Goal: Task Accomplishment & Management: Manage account settings

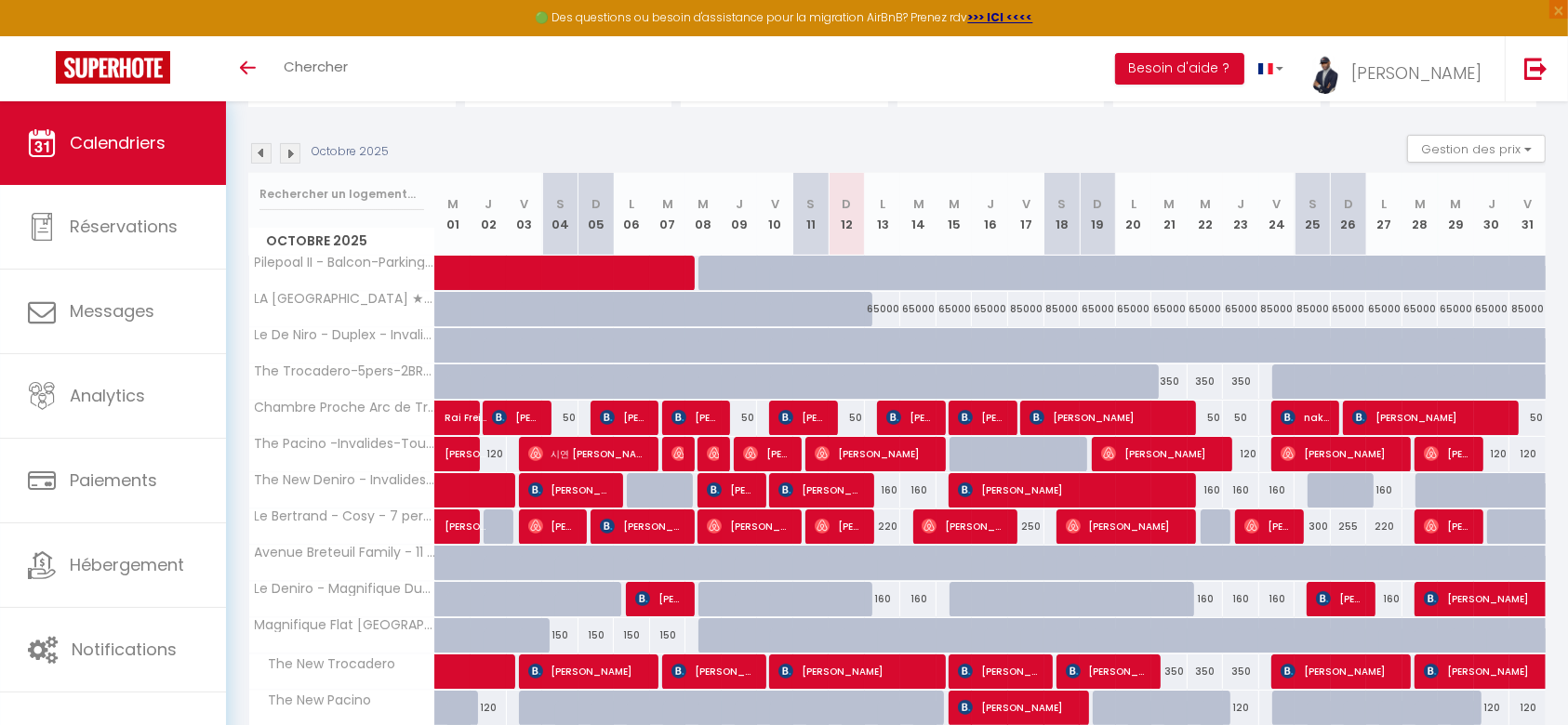
scroll to position [280, 0]
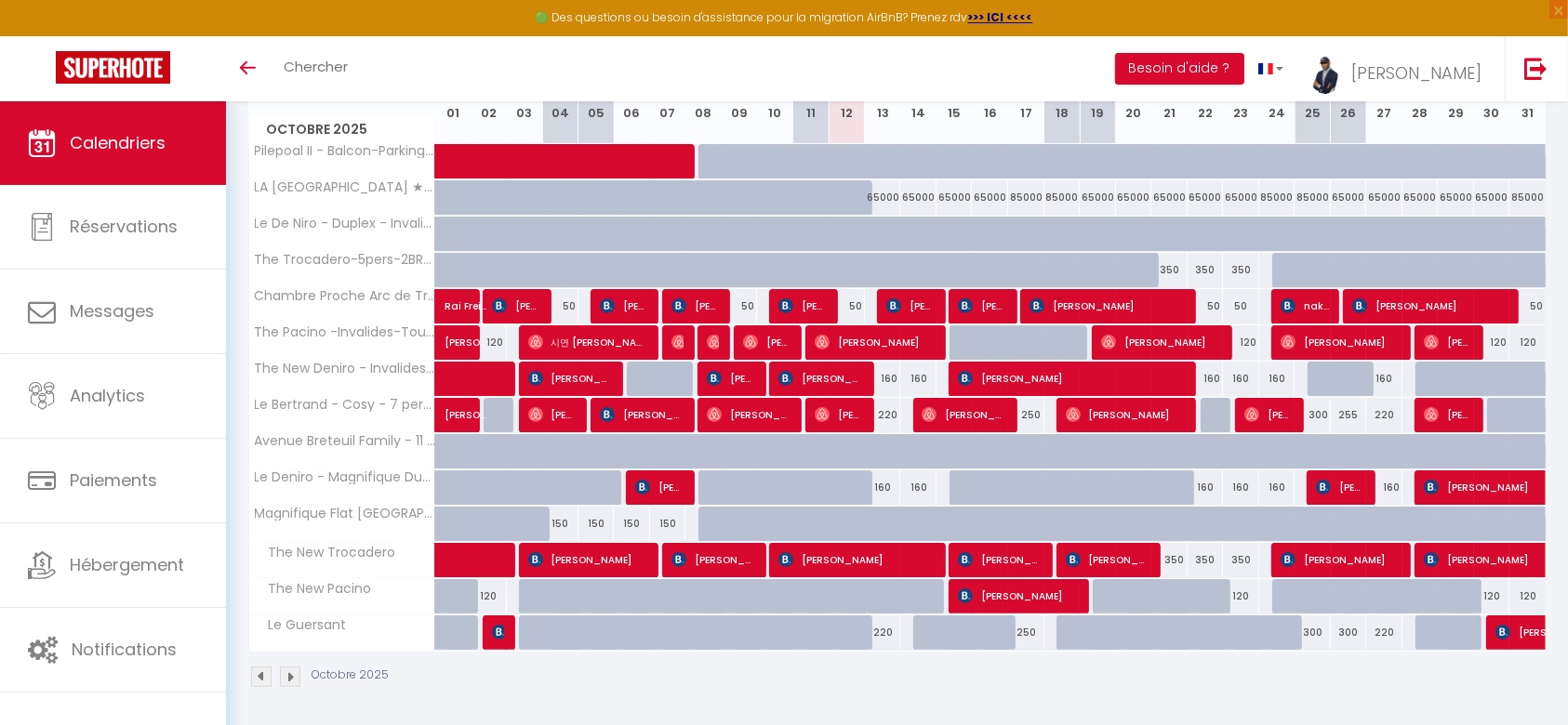
click at [1178, 554] on div "350" at bounding box center [1169, 559] width 37 height 35
type input "350"
type input "[DATE]"
type input "Mer 22 Octobre 2025"
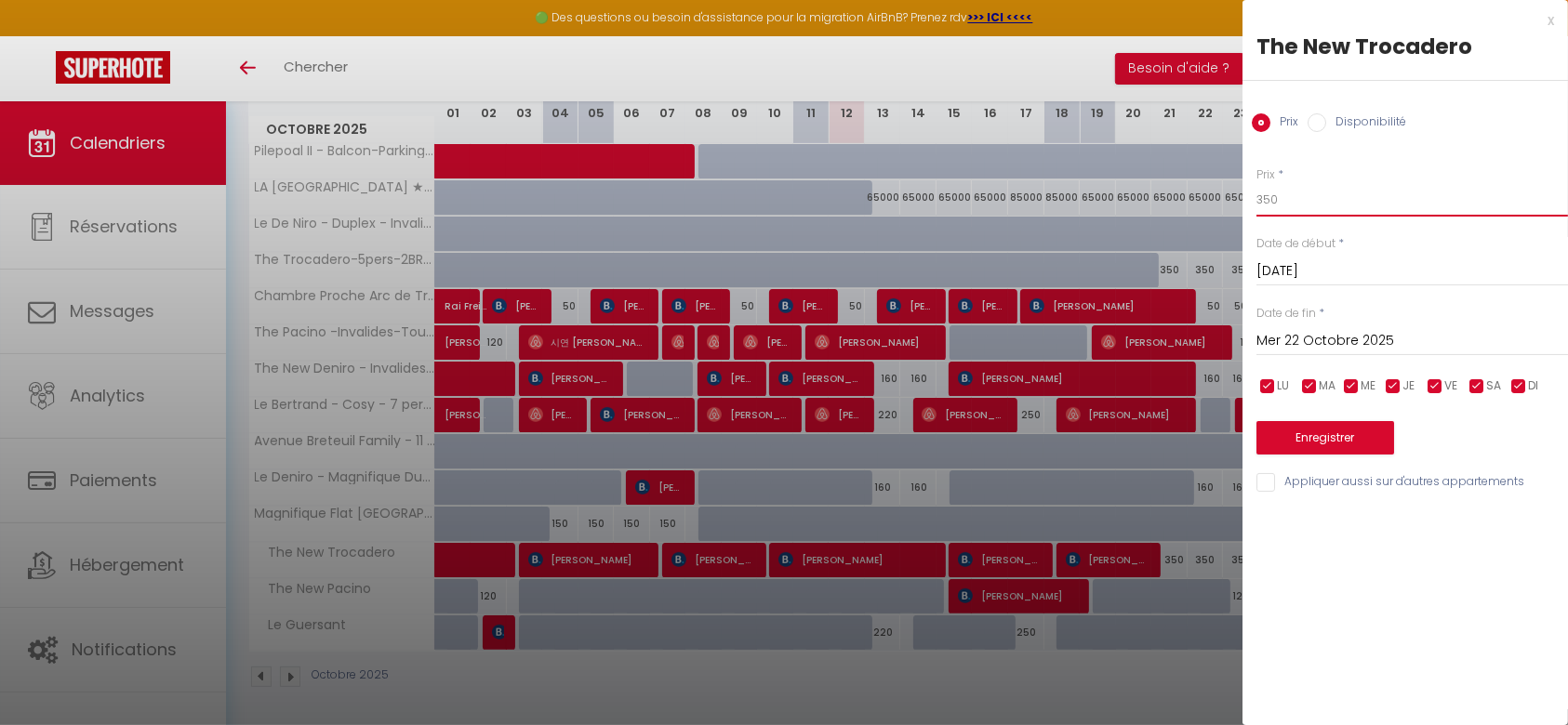
click at [1287, 207] on input "350" at bounding box center [1412, 200] width 312 height 34
type input "3"
type input "270"
click at [1309, 330] on input "Mer 22 Octobre 2025" at bounding box center [1412, 341] width 312 height 25
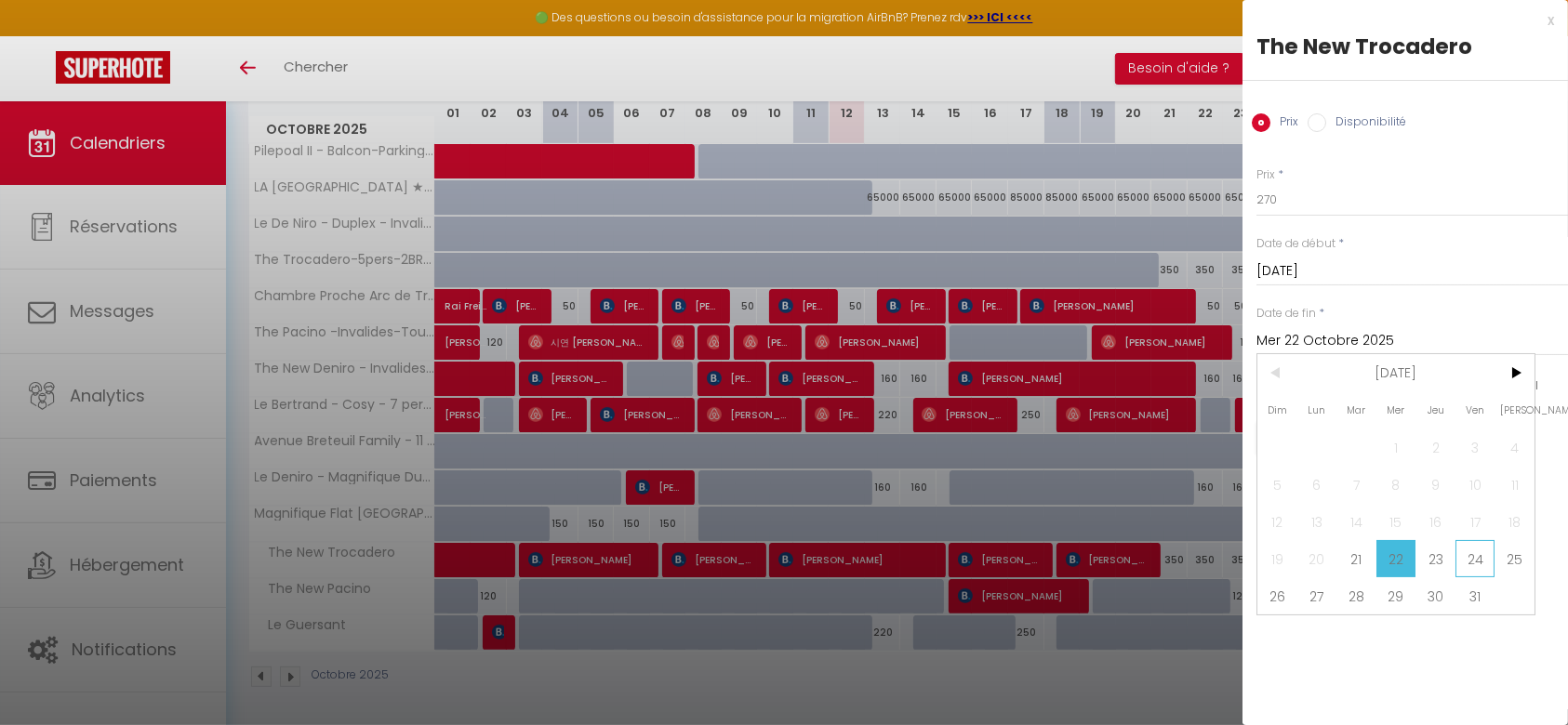
click at [1487, 552] on span "24" at bounding box center [1475, 559] width 40 height 37
type input "Ven 24 Octobre 2025"
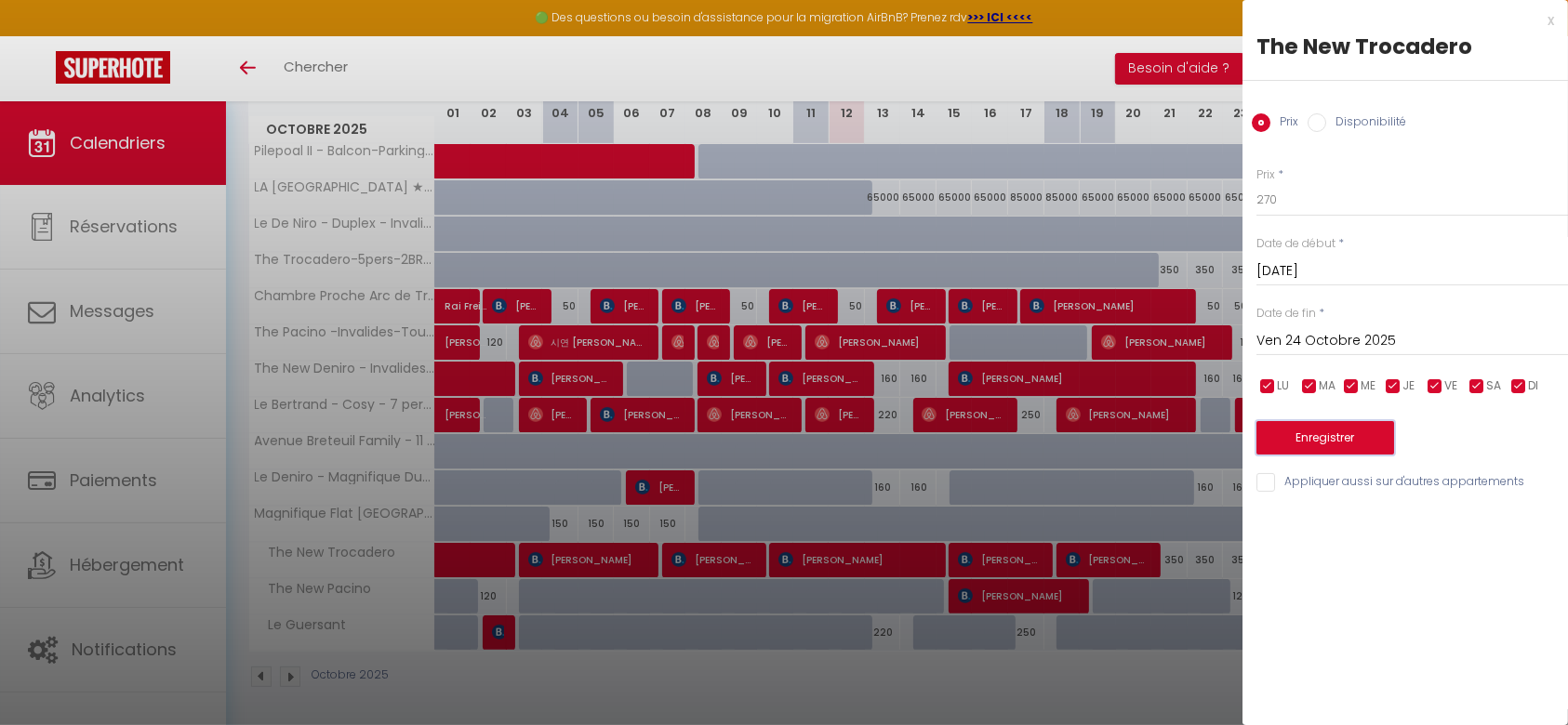
click at [1363, 441] on button "Enregistrer" at bounding box center [1324, 438] width 137 height 34
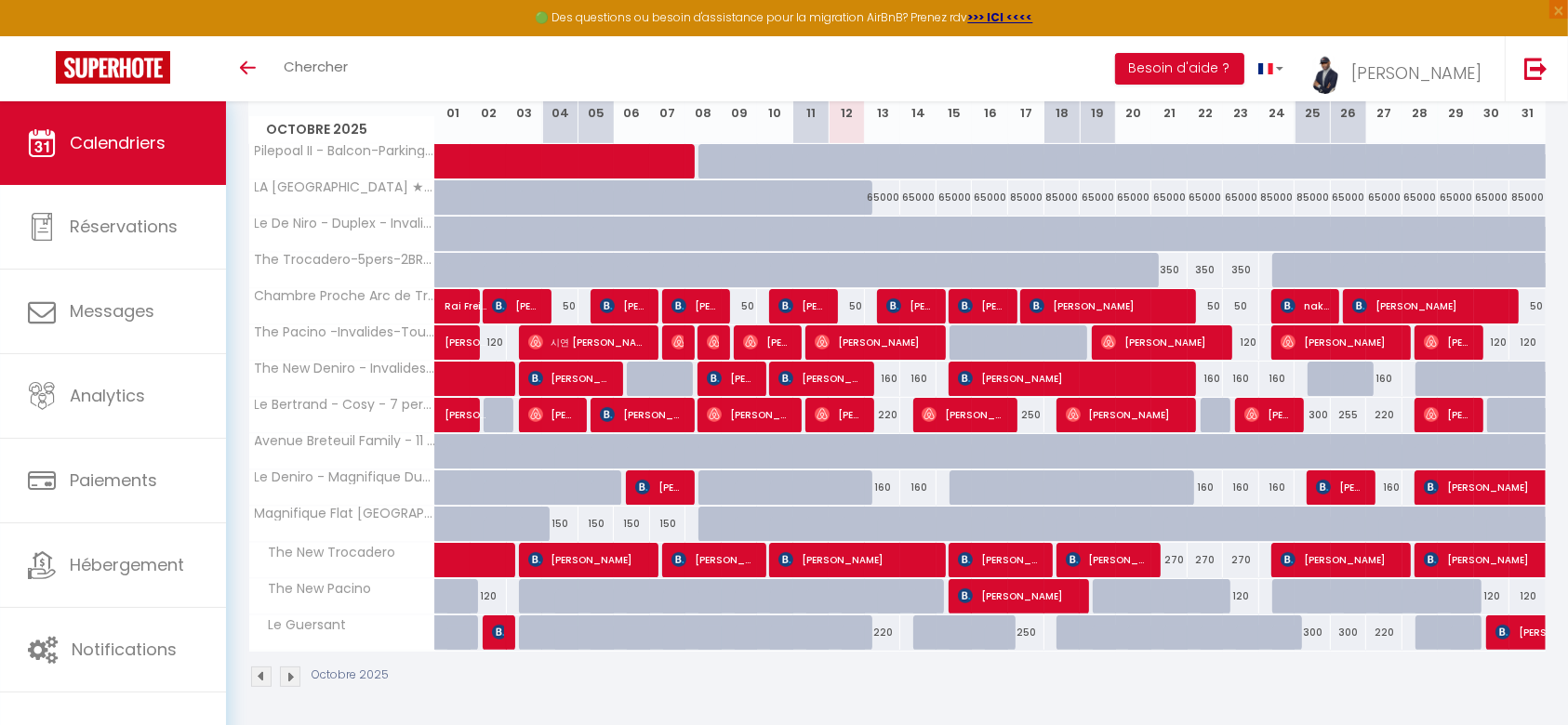
scroll to position [0, 0]
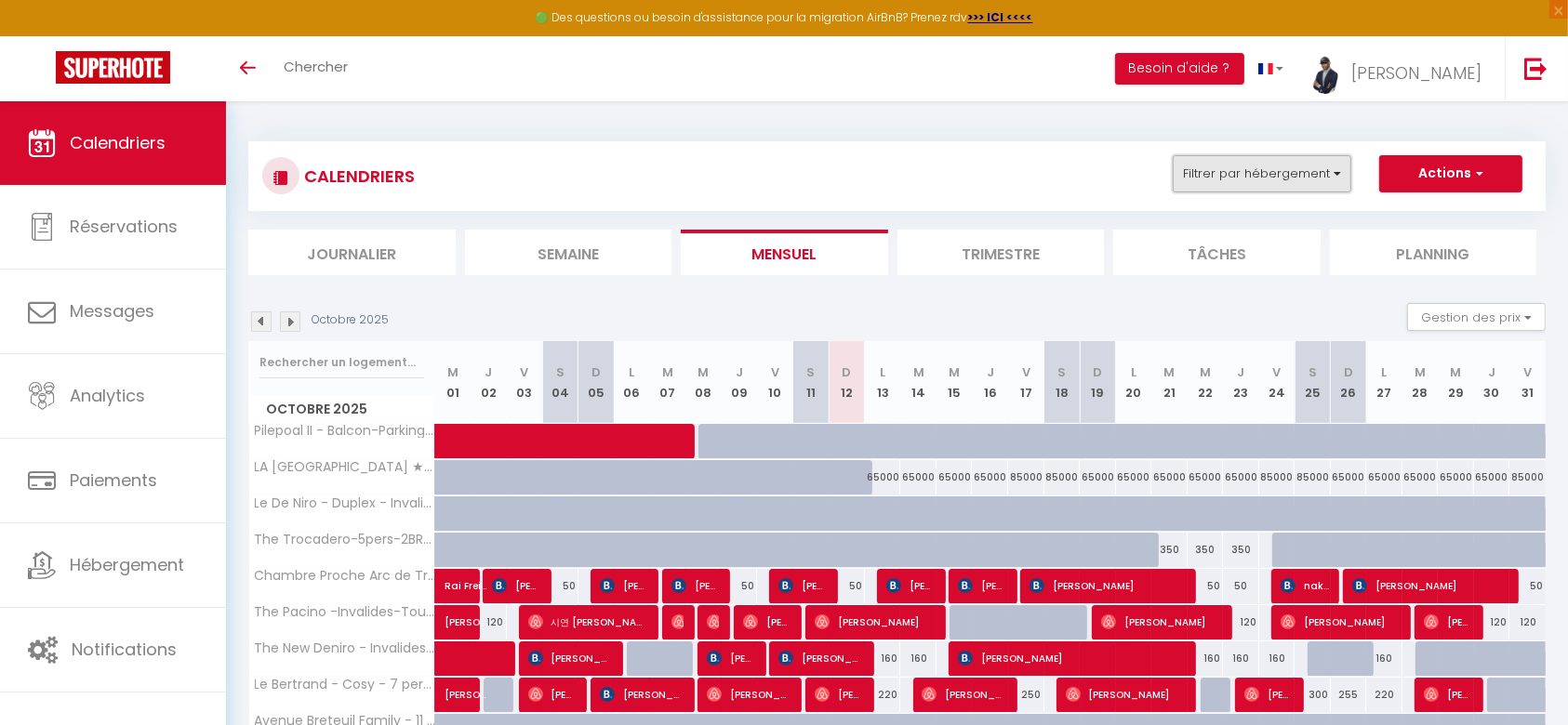
click at [1331, 175] on button "Filtrer par hébergement" at bounding box center [1261, 174] width 179 height 37
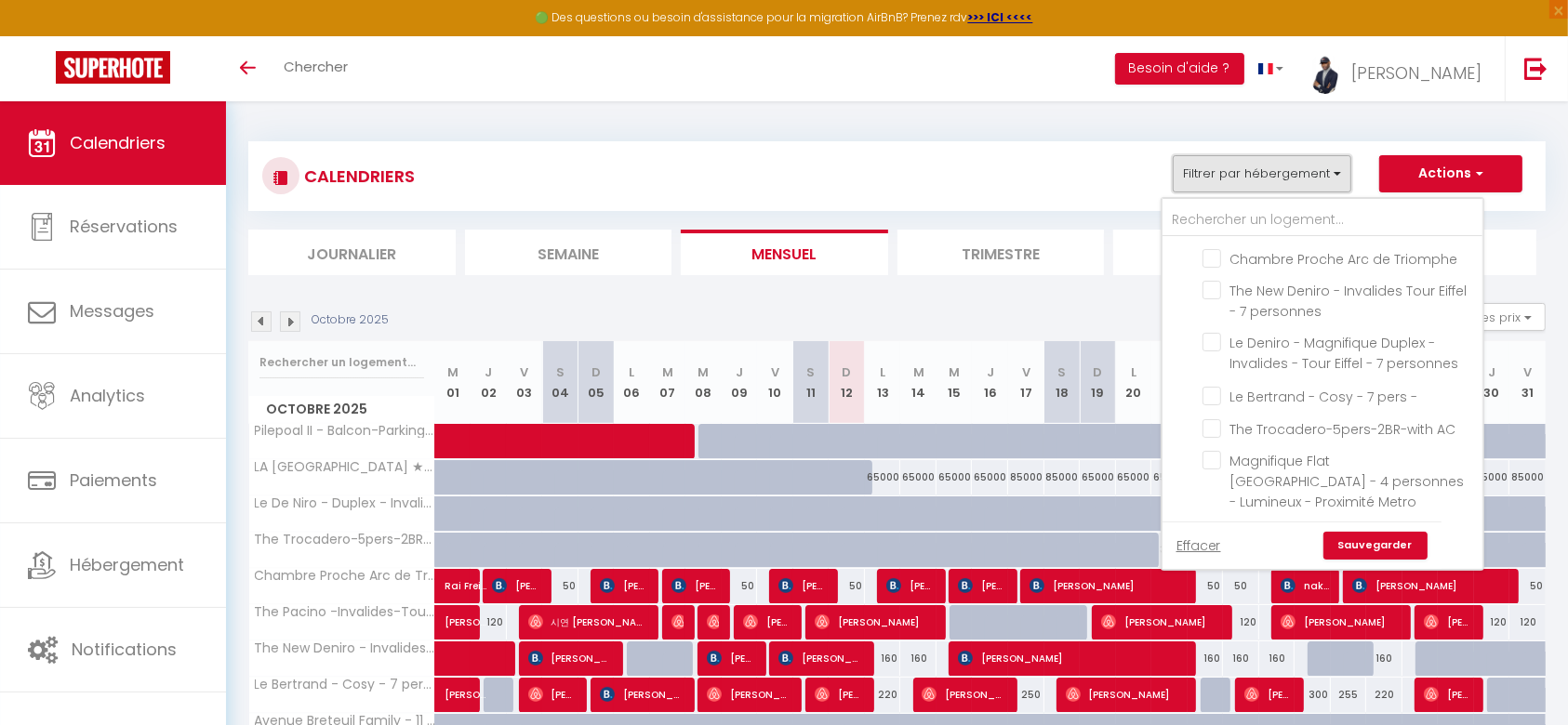
scroll to position [245, 0]
click at [1226, 297] on input "The New Deniro - Invalides Tour Eiffel - 7 personnes" at bounding box center [1338, 287] width 273 height 19
checkbox input "true"
checkbox input "false"
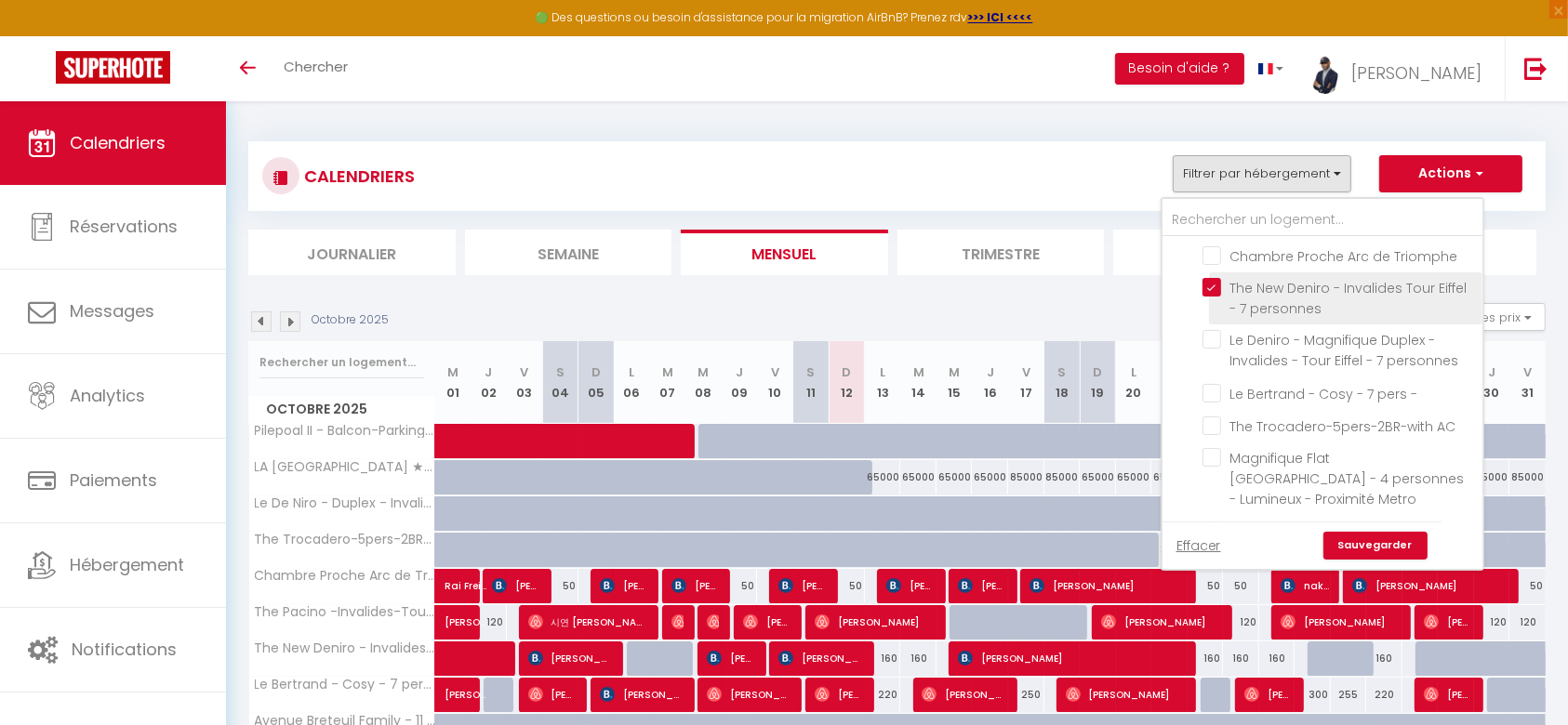
checkbox input "false"
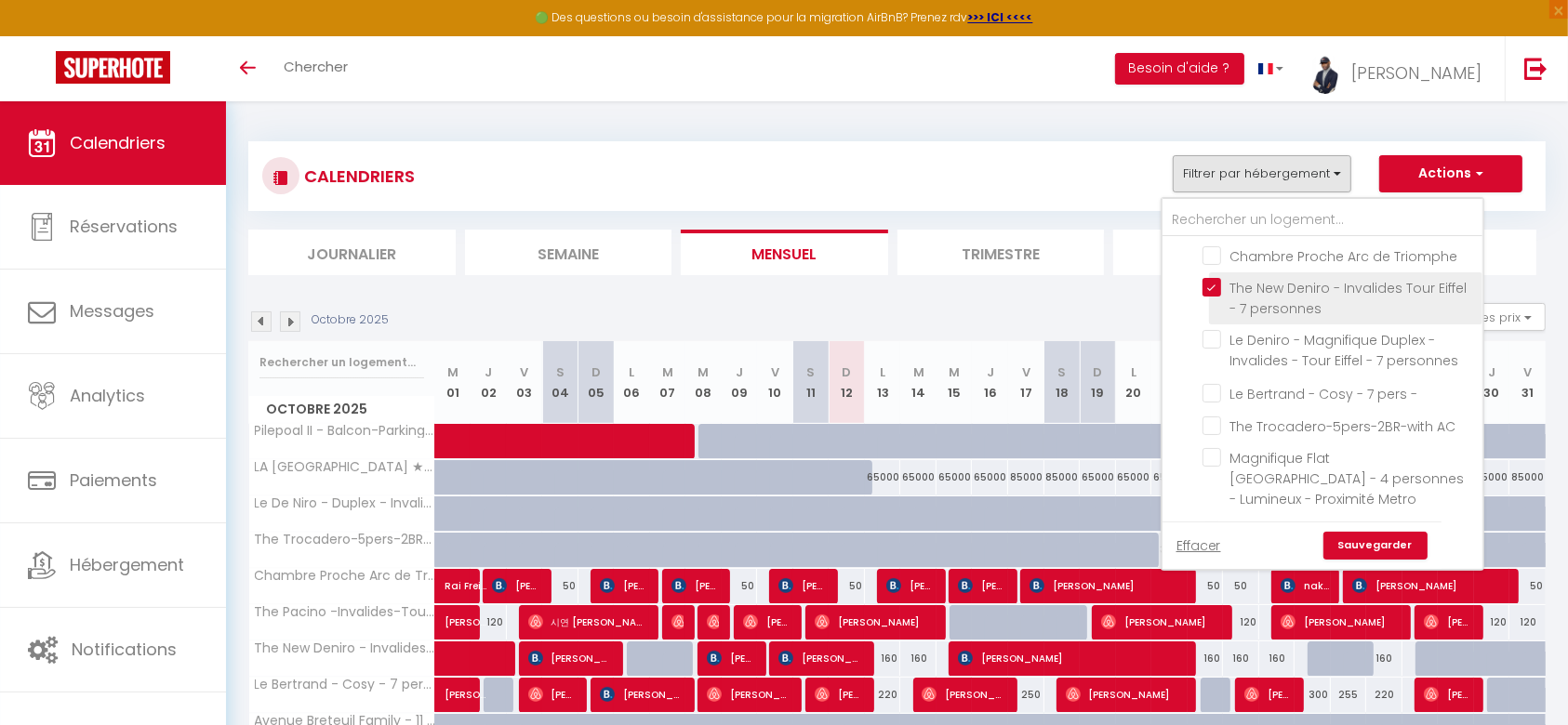
checkbox input "false"
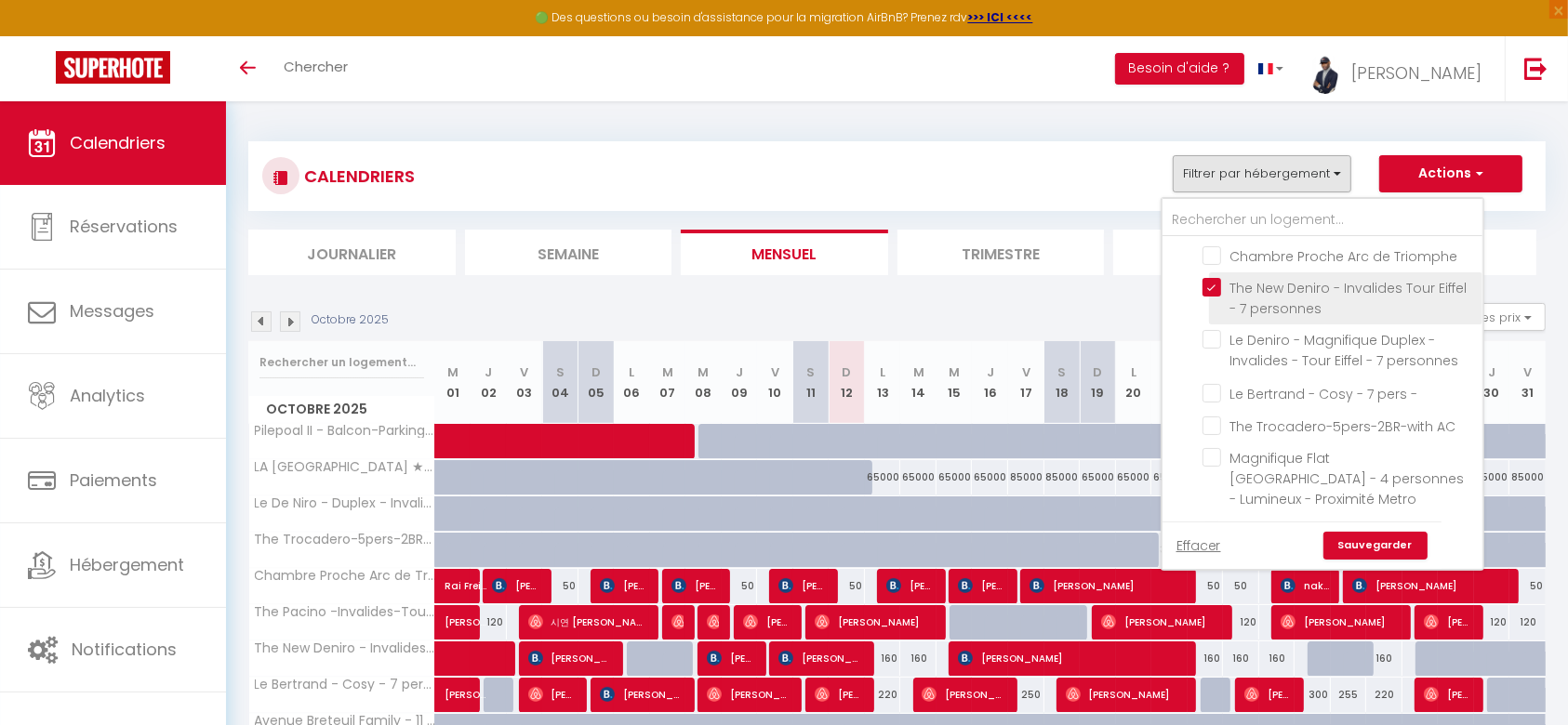
checkbox input "false"
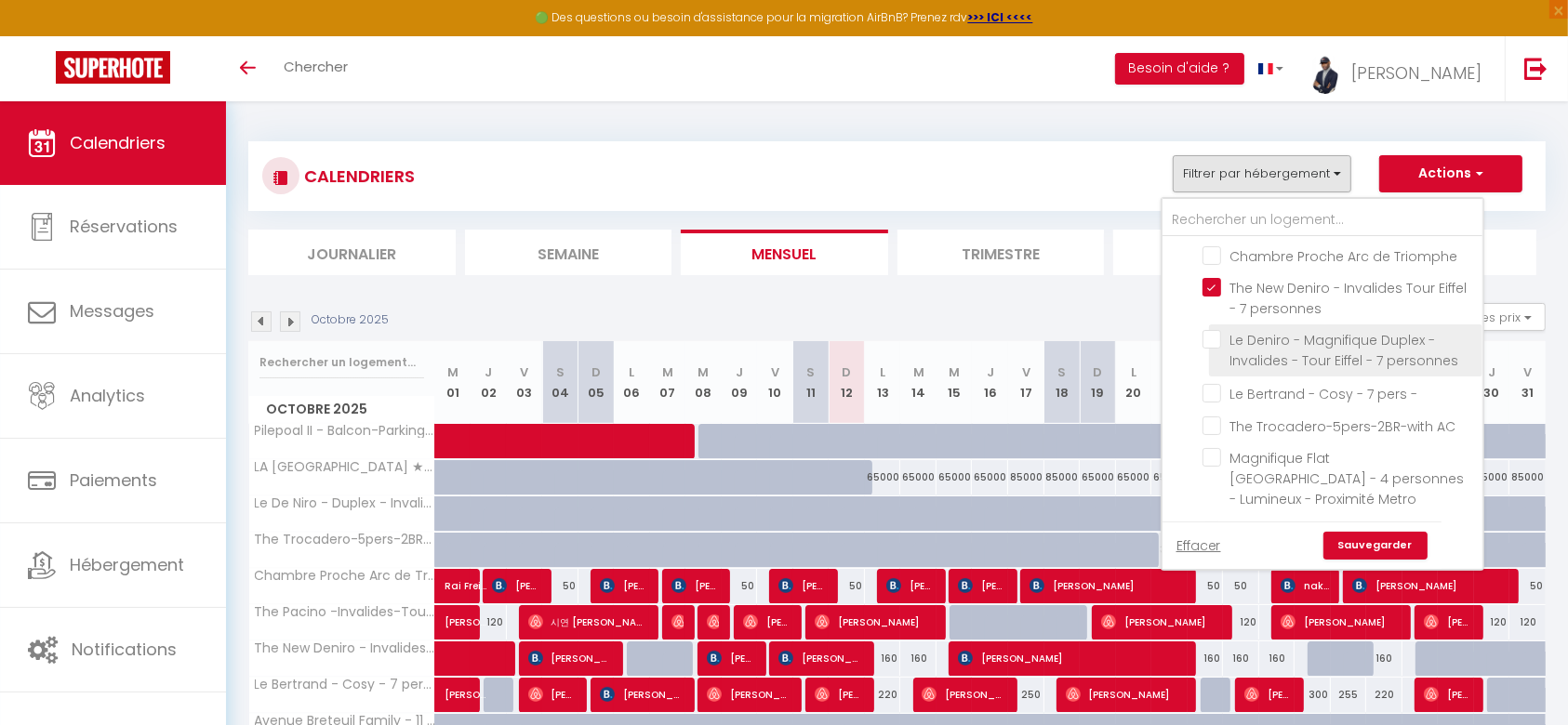
click at [1222, 348] on input "Le Deniro - Magnifique Duplex - Invalides - Tour Eiffel - 7 personnes" at bounding box center [1338, 339] width 273 height 19
checkbox input "true"
checkbox input "false"
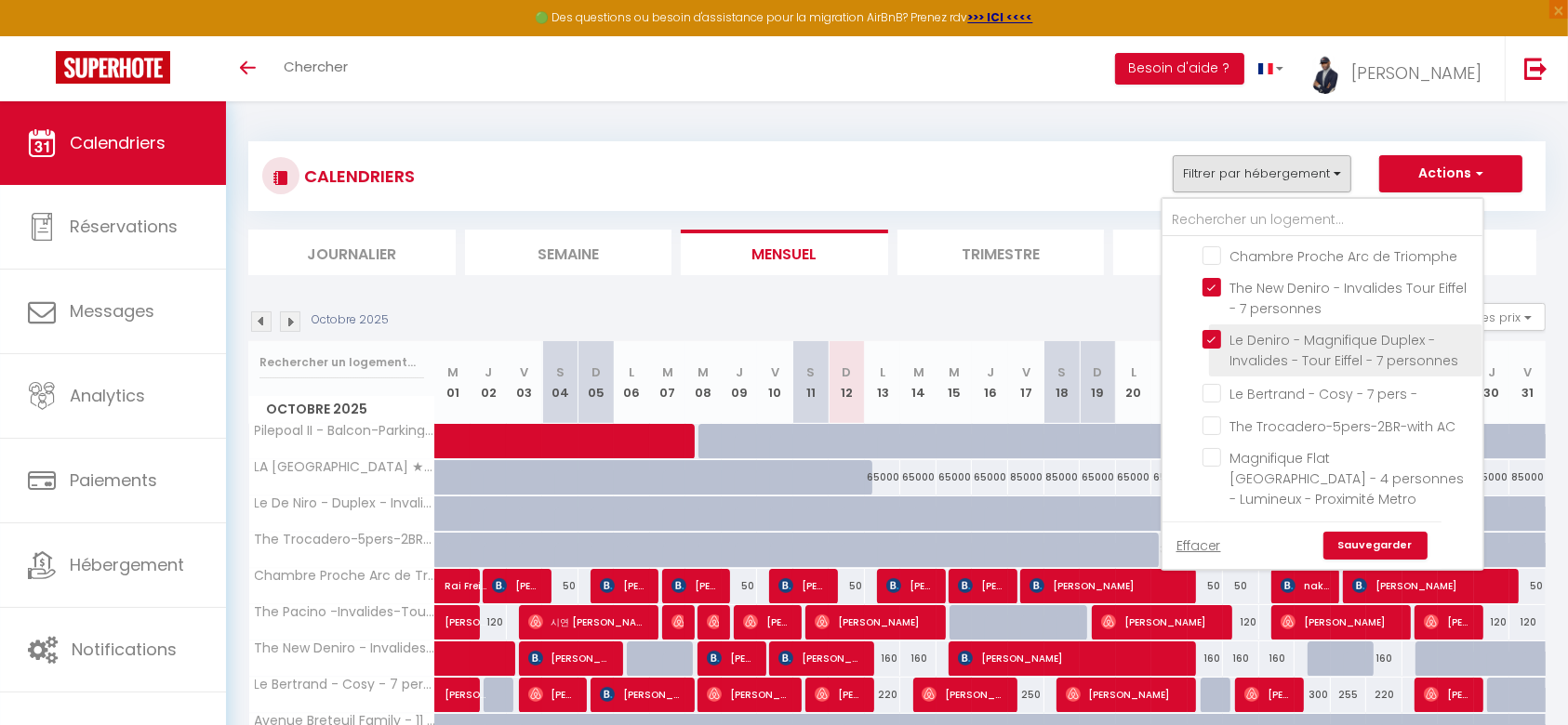
checkbox input "false"
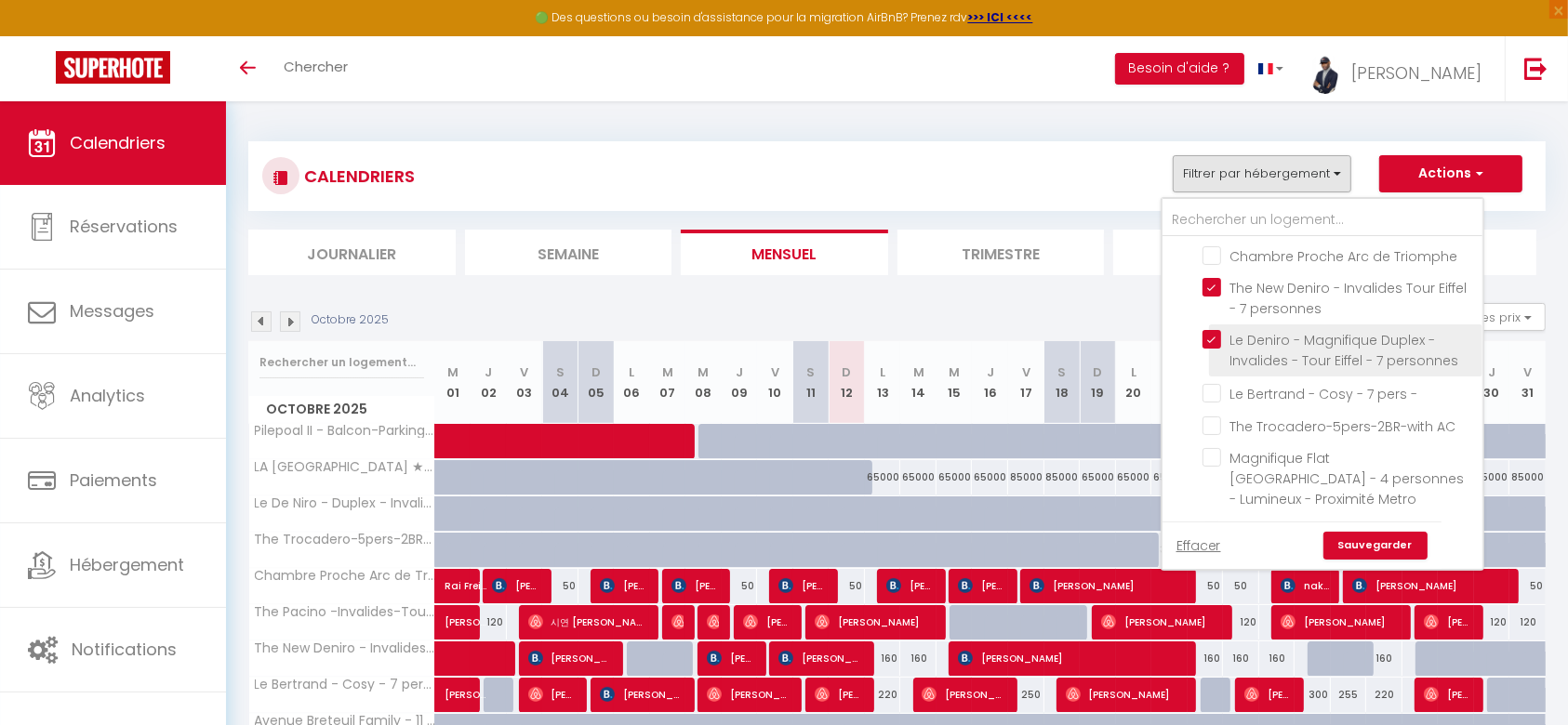
checkbox input "false"
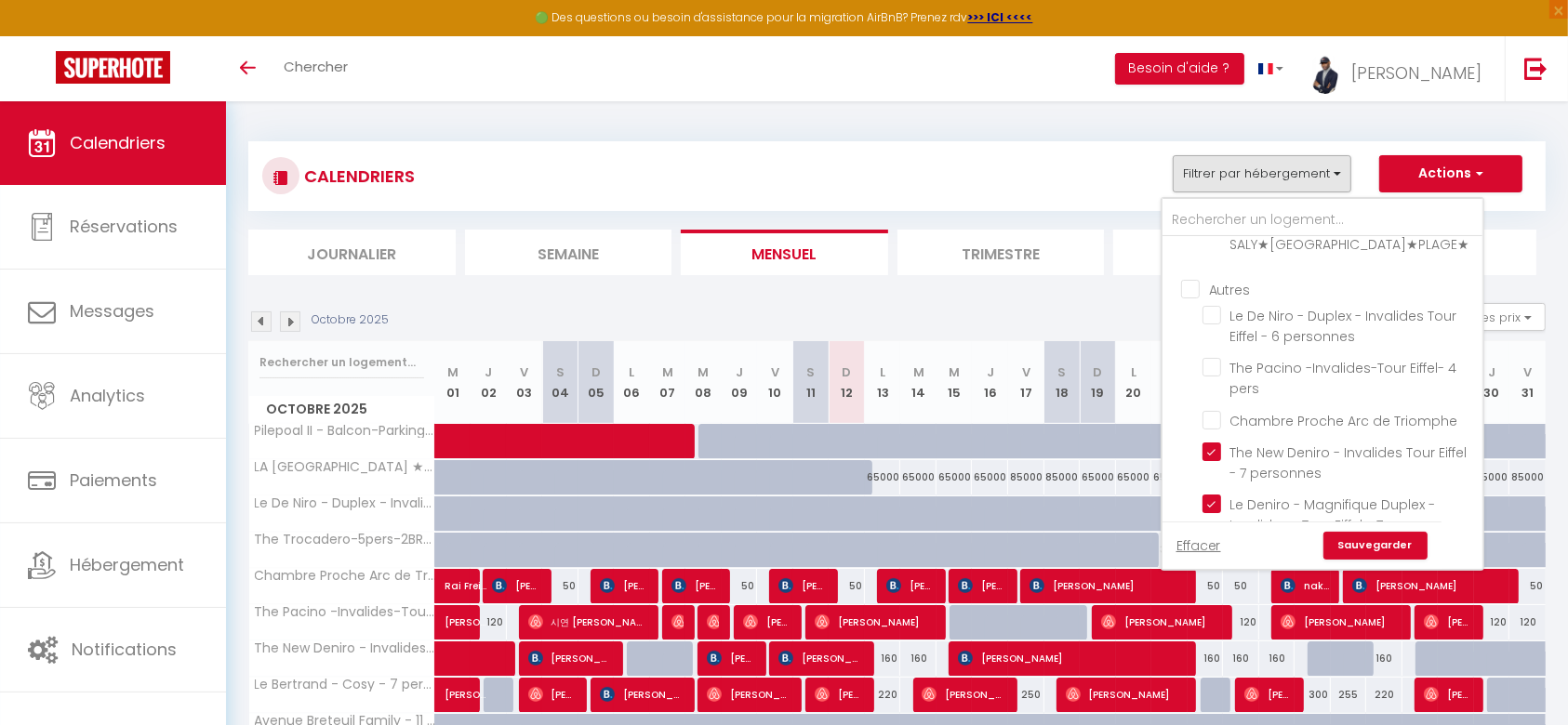
scroll to position [63, 0]
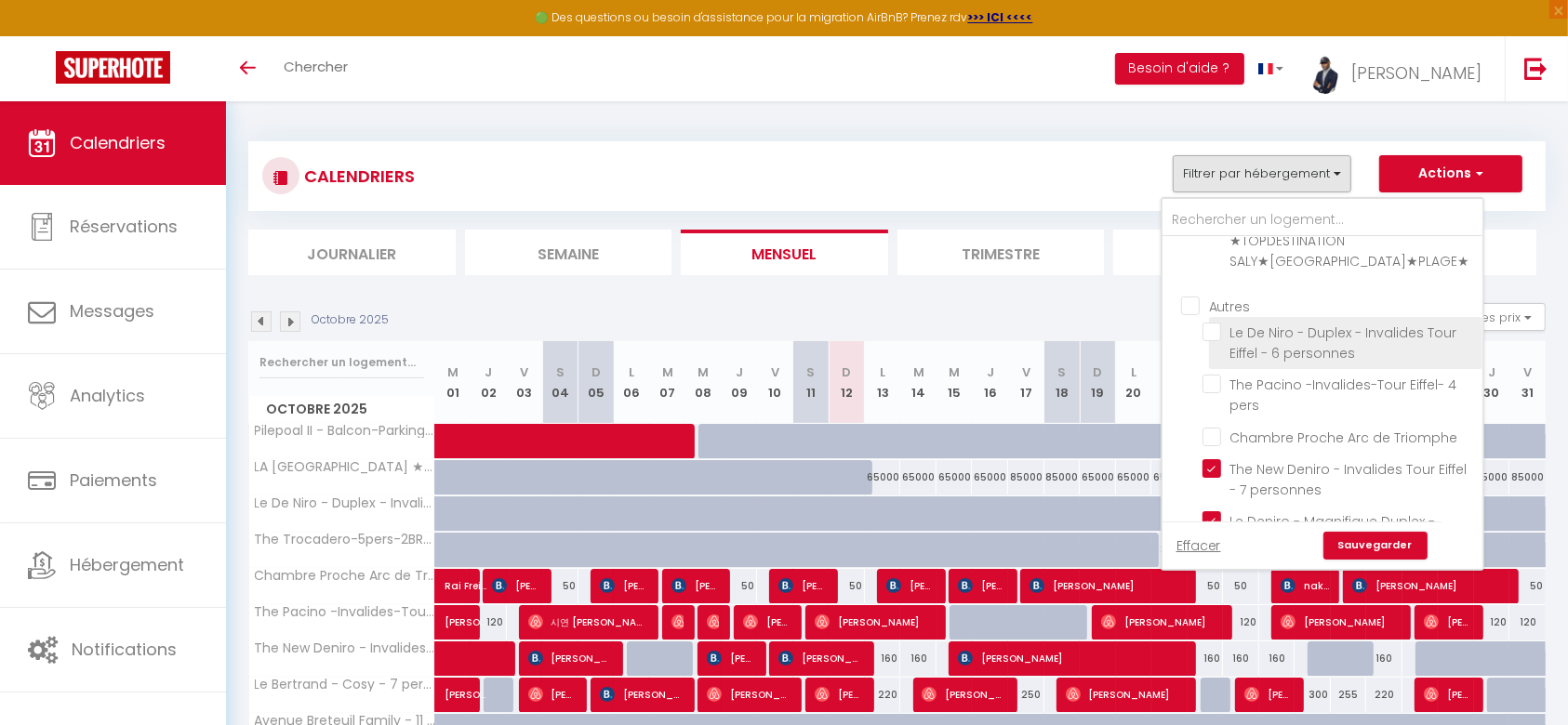
click at [1245, 330] on input "Le De Niro - Duplex - Invalides Tour Eiffel - 6 personnes" at bounding box center [1338, 331] width 273 height 19
checkbox input "true"
checkbox input "false"
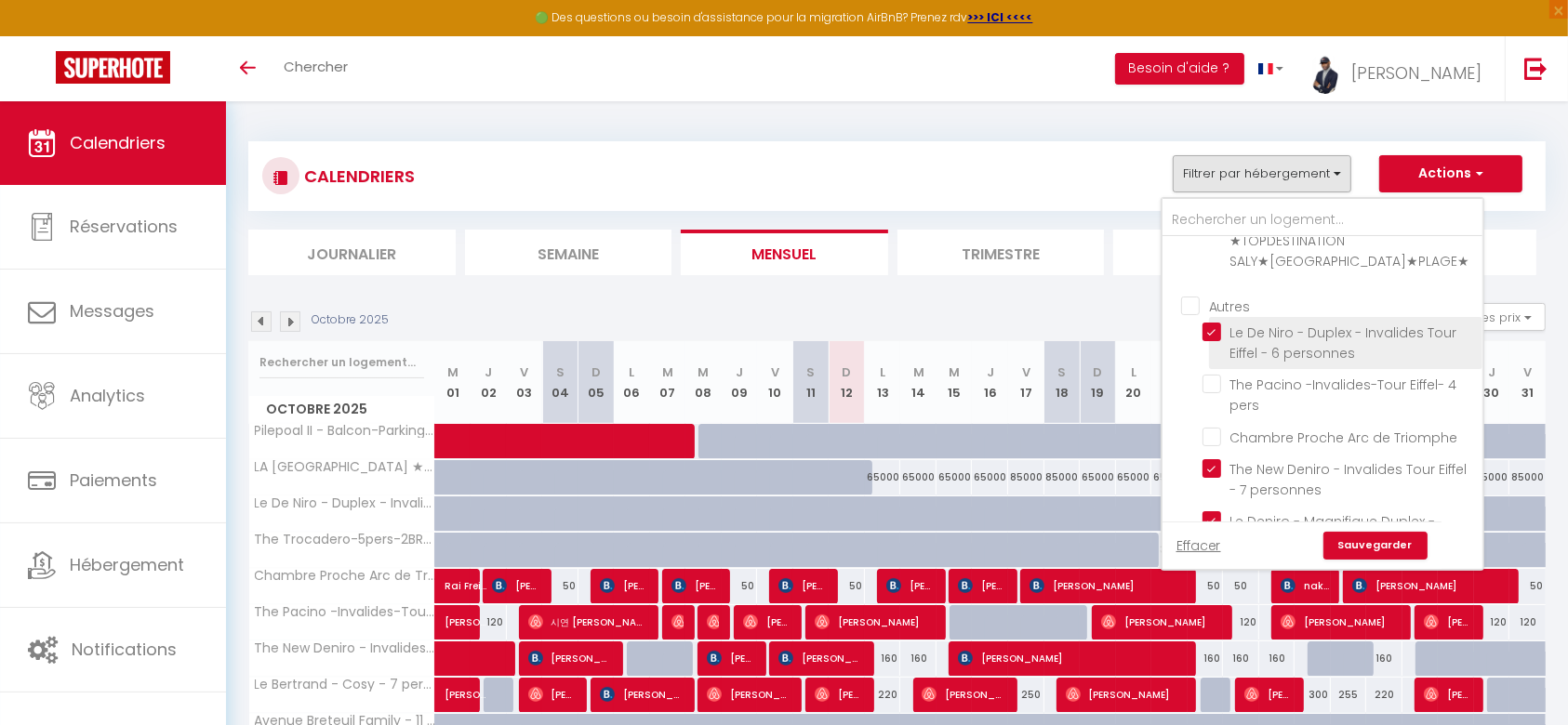
checkbox input "false"
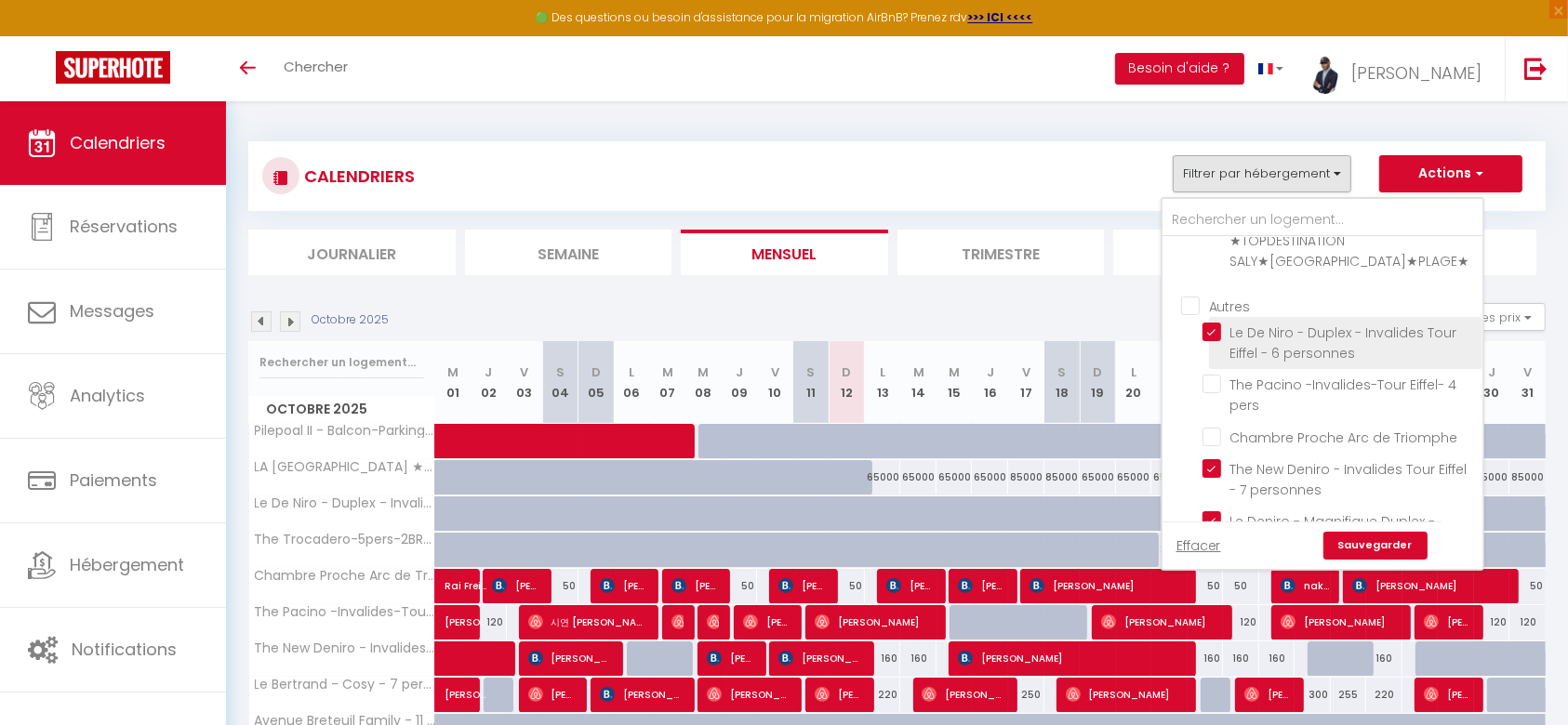
checkbox input "false"
click at [1364, 540] on link "Sauvegarder" at bounding box center [1376, 545] width 105 height 28
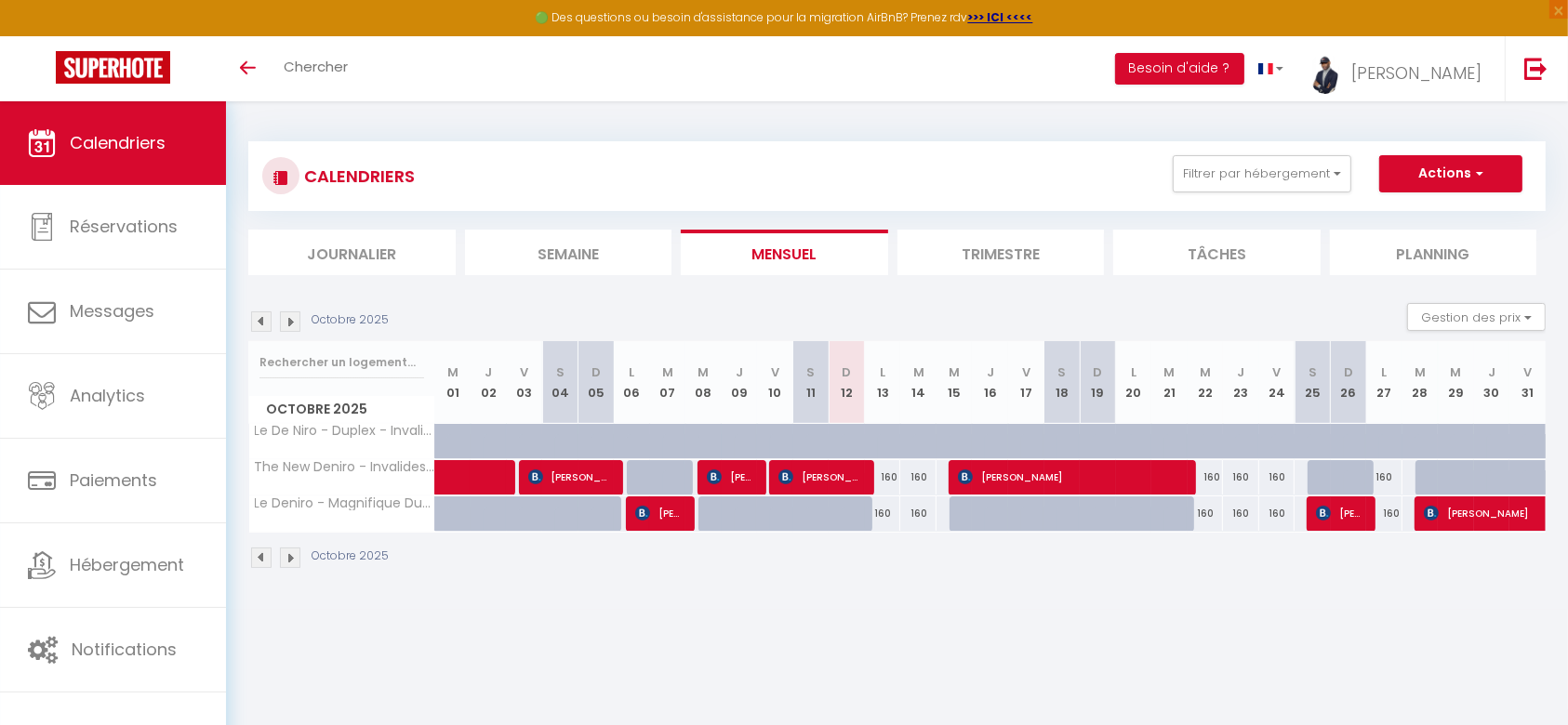
click at [292, 324] on img at bounding box center [290, 322] width 21 height 21
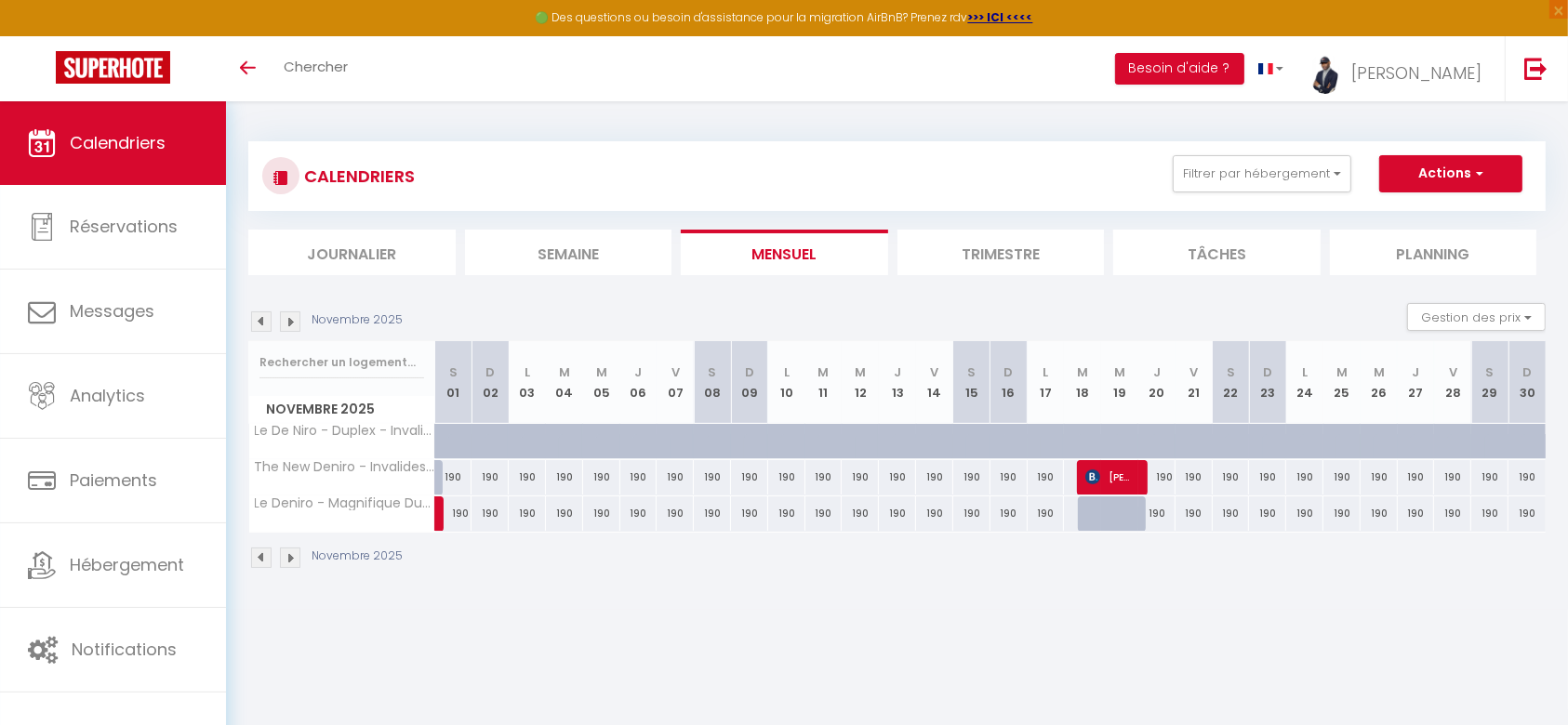
click at [263, 324] on img at bounding box center [261, 322] width 21 height 21
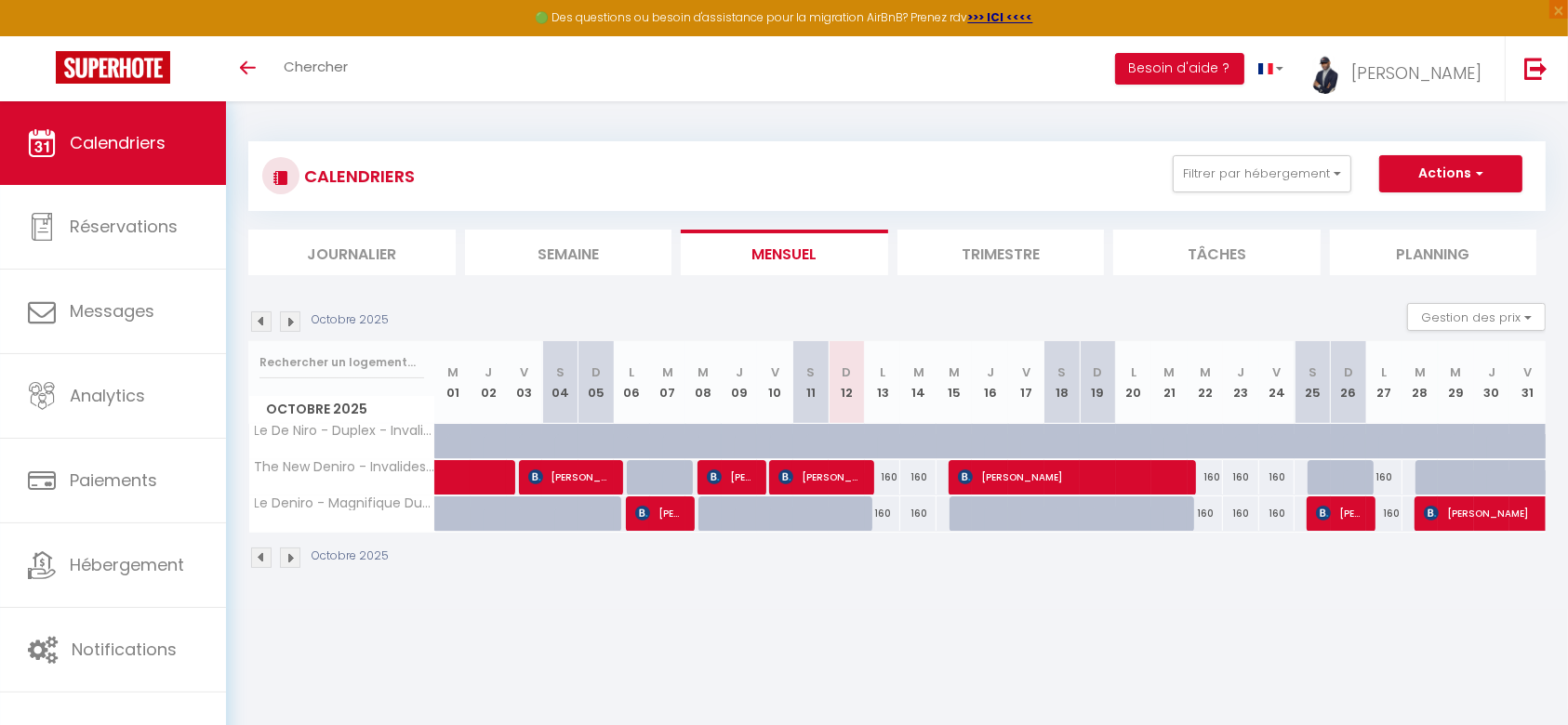
click at [286, 325] on img at bounding box center [290, 322] width 21 height 21
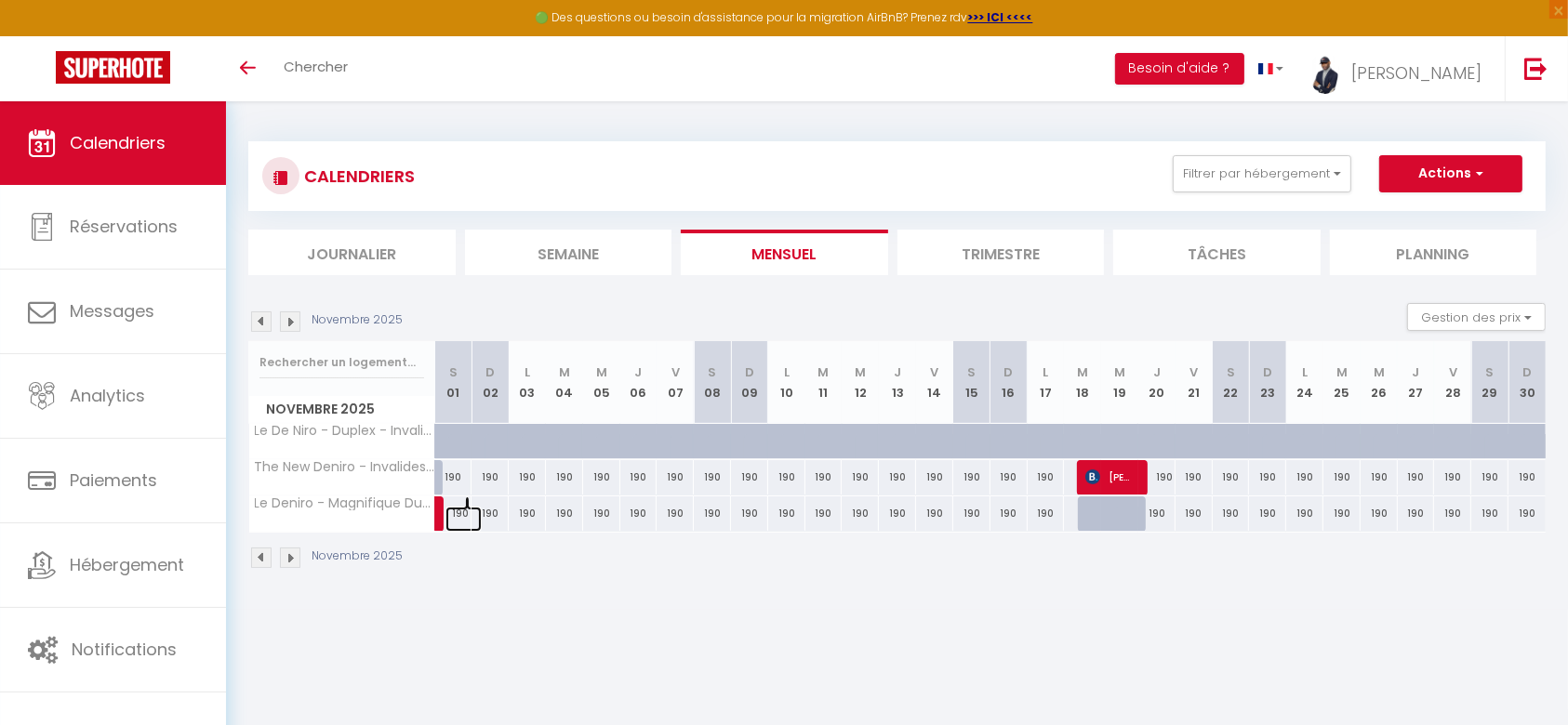
click at [461, 521] on link at bounding box center [464, 519] width 37 height 25
type input "190"
type input "[DATE]"
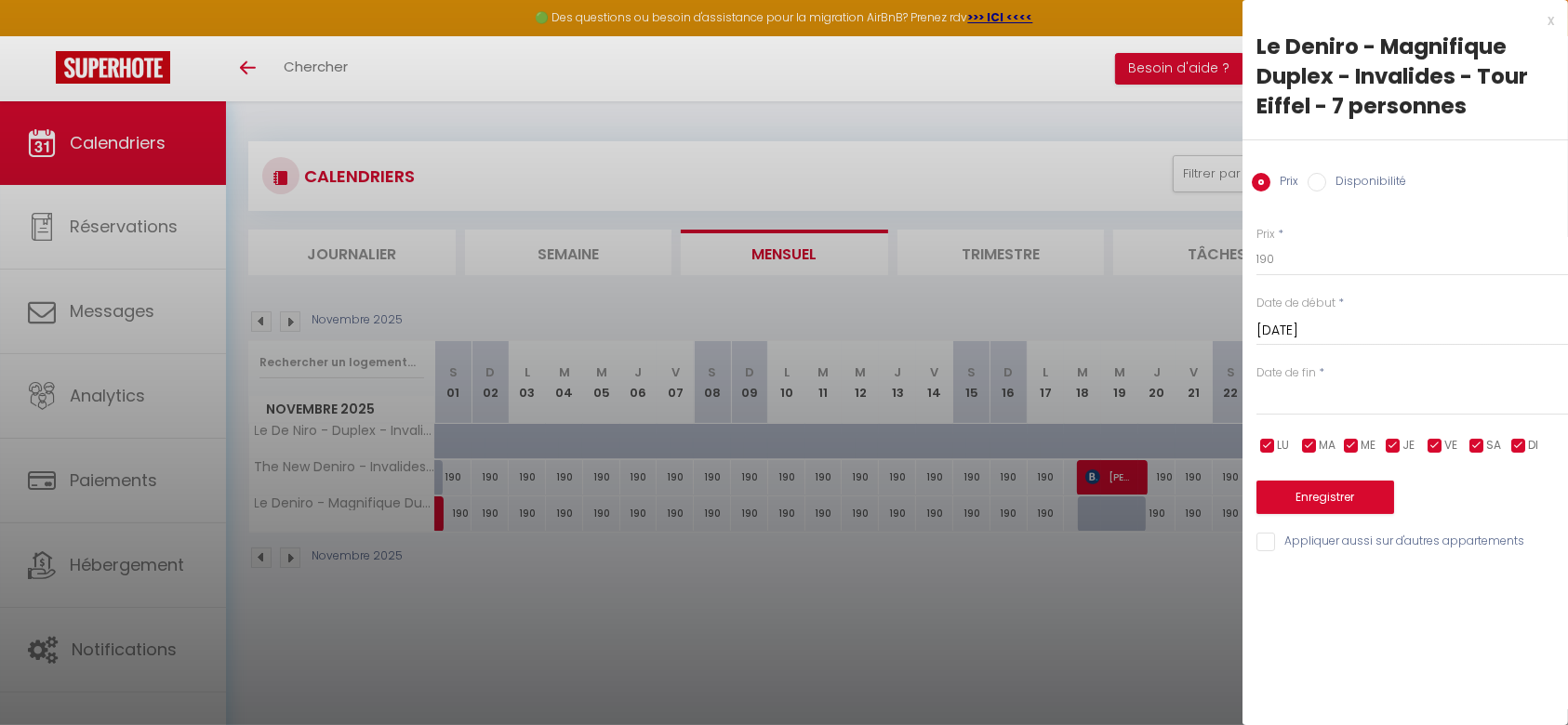
drag, startPoint x: 509, startPoint y: 561, endPoint x: 268, endPoint y: 314, distance: 345.1
click at [268, 314] on div at bounding box center [784, 362] width 1568 height 725
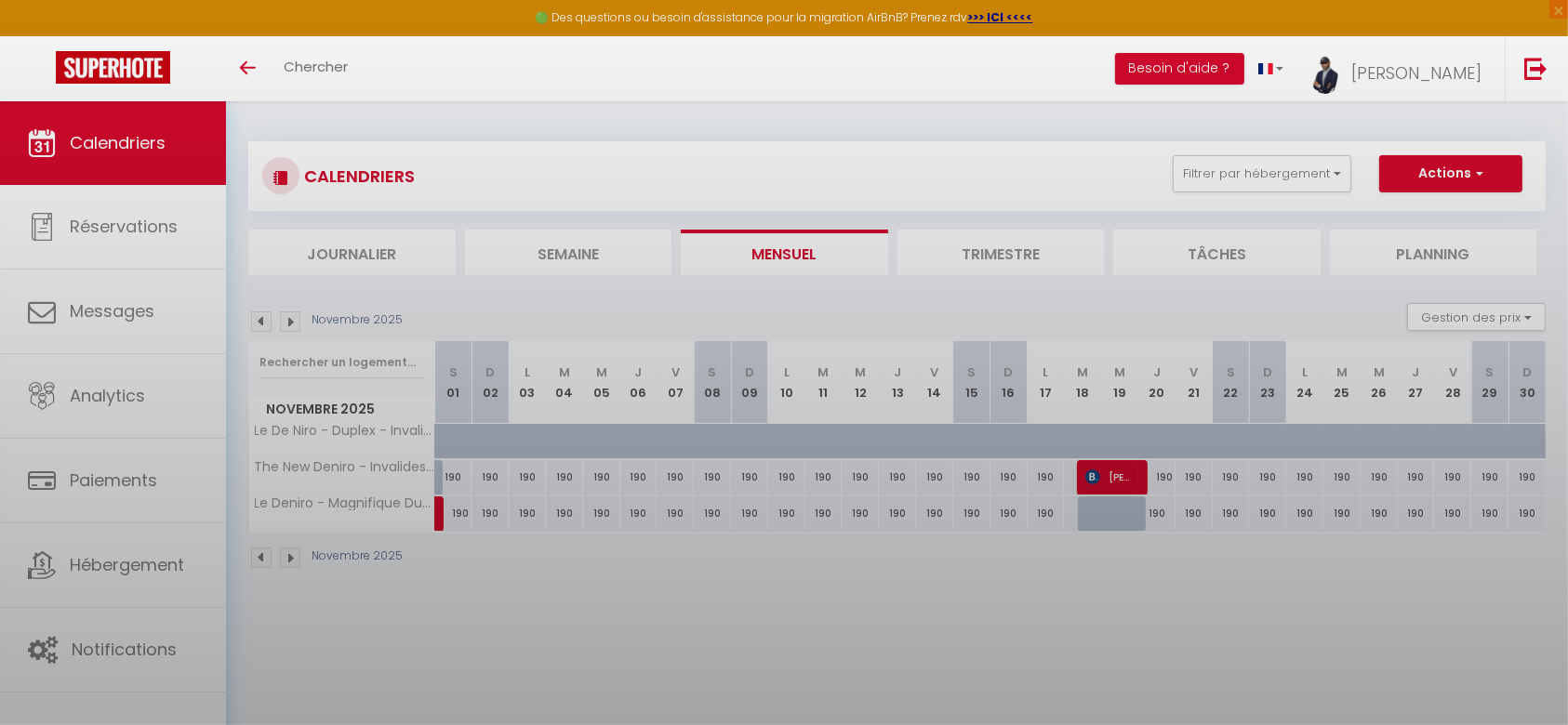
click at [268, 314] on body "🟢 Des questions ou besoin d'assistance pour la migration AirBnB? Prenez rdv >>>…" at bounding box center [784, 464] width 1568 height 725
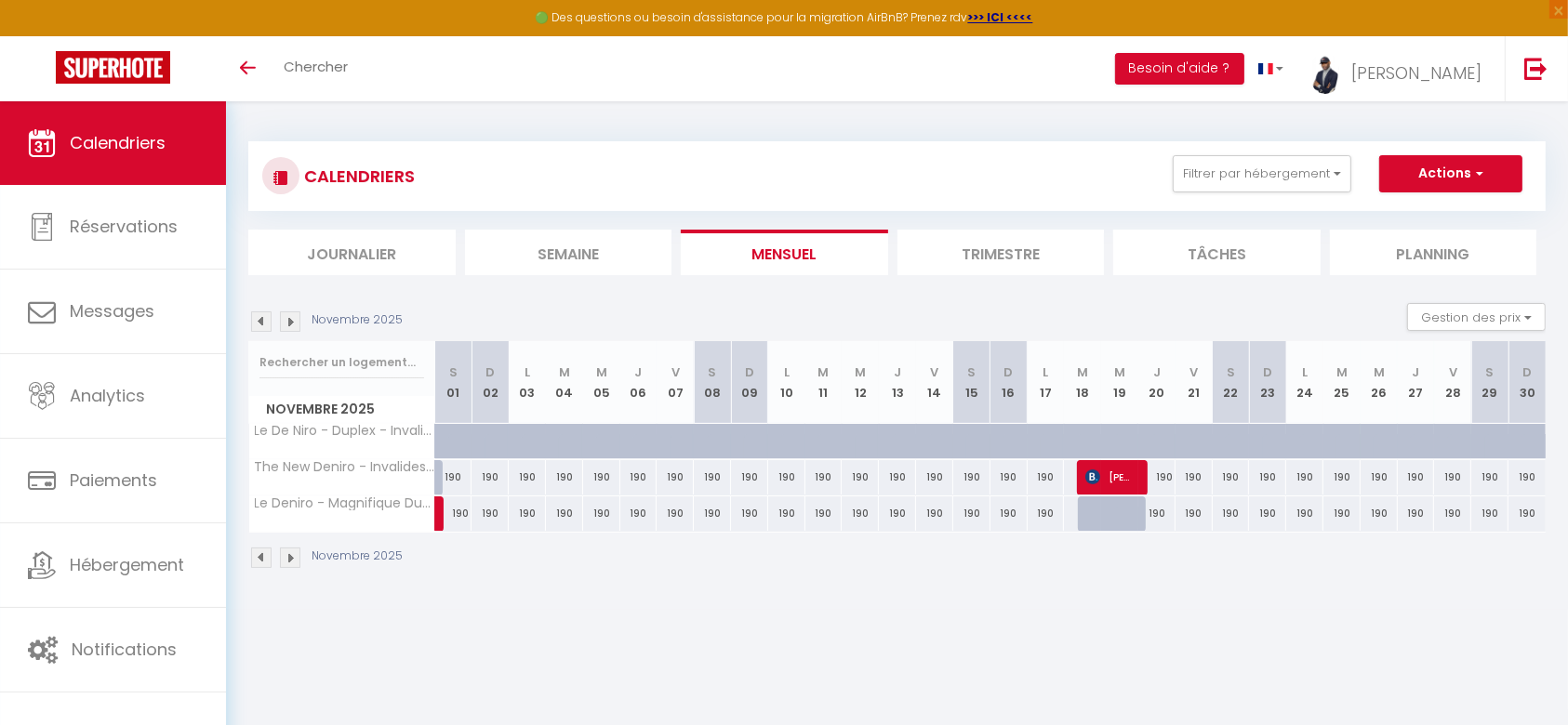
click at [265, 316] on img at bounding box center [261, 322] width 21 height 21
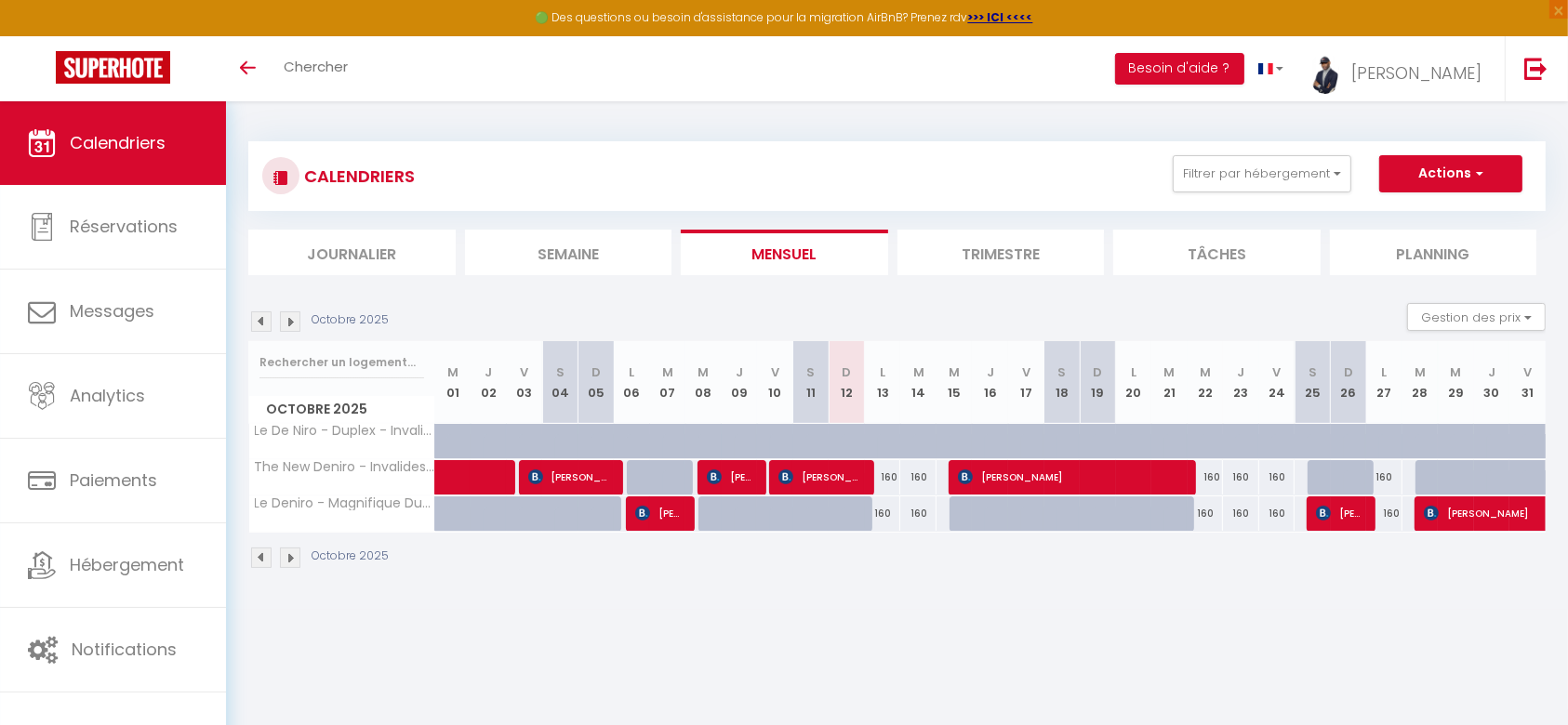
click at [298, 323] on img at bounding box center [290, 322] width 21 height 21
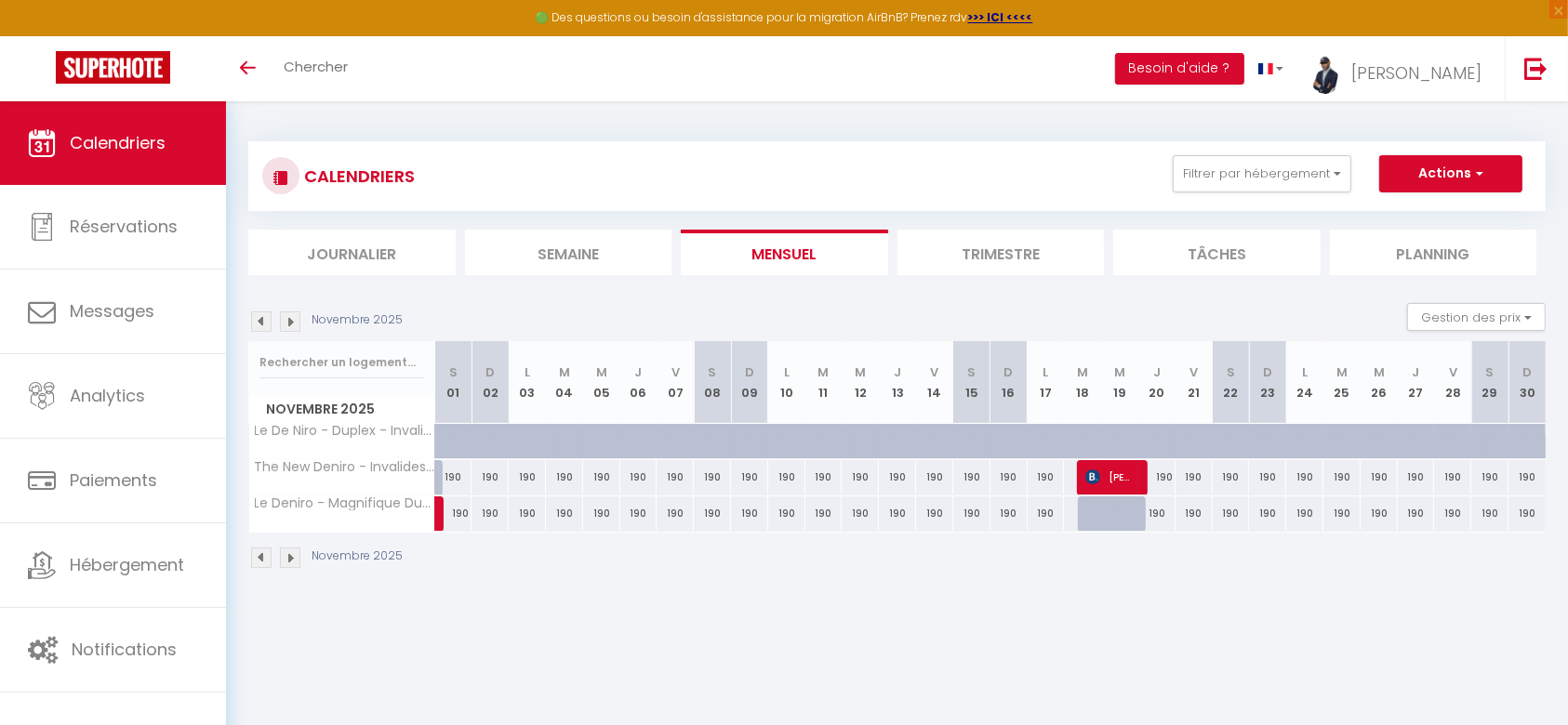
click at [449, 479] on div "190" at bounding box center [454, 476] width 37 height 35
type input "190"
type input "[DATE]"
type input "Dim 02 Novembre 2025"
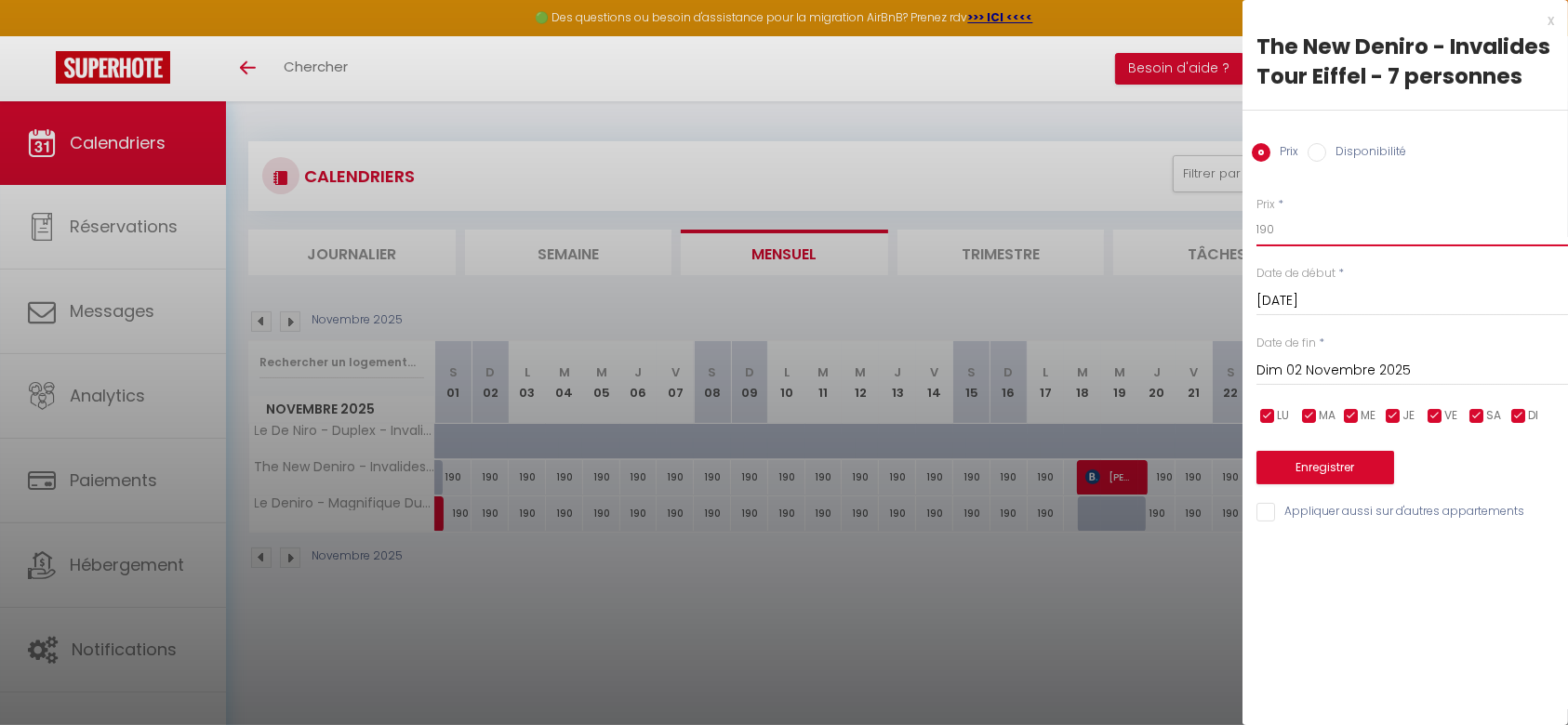
click at [1302, 232] on input "190" at bounding box center [1412, 230] width 312 height 34
type input "175"
click at [1428, 415] on input "checkbox" at bounding box center [1435, 416] width 19 height 19
checkbox input "false"
click at [1470, 418] on input "checkbox" at bounding box center [1476, 416] width 19 height 19
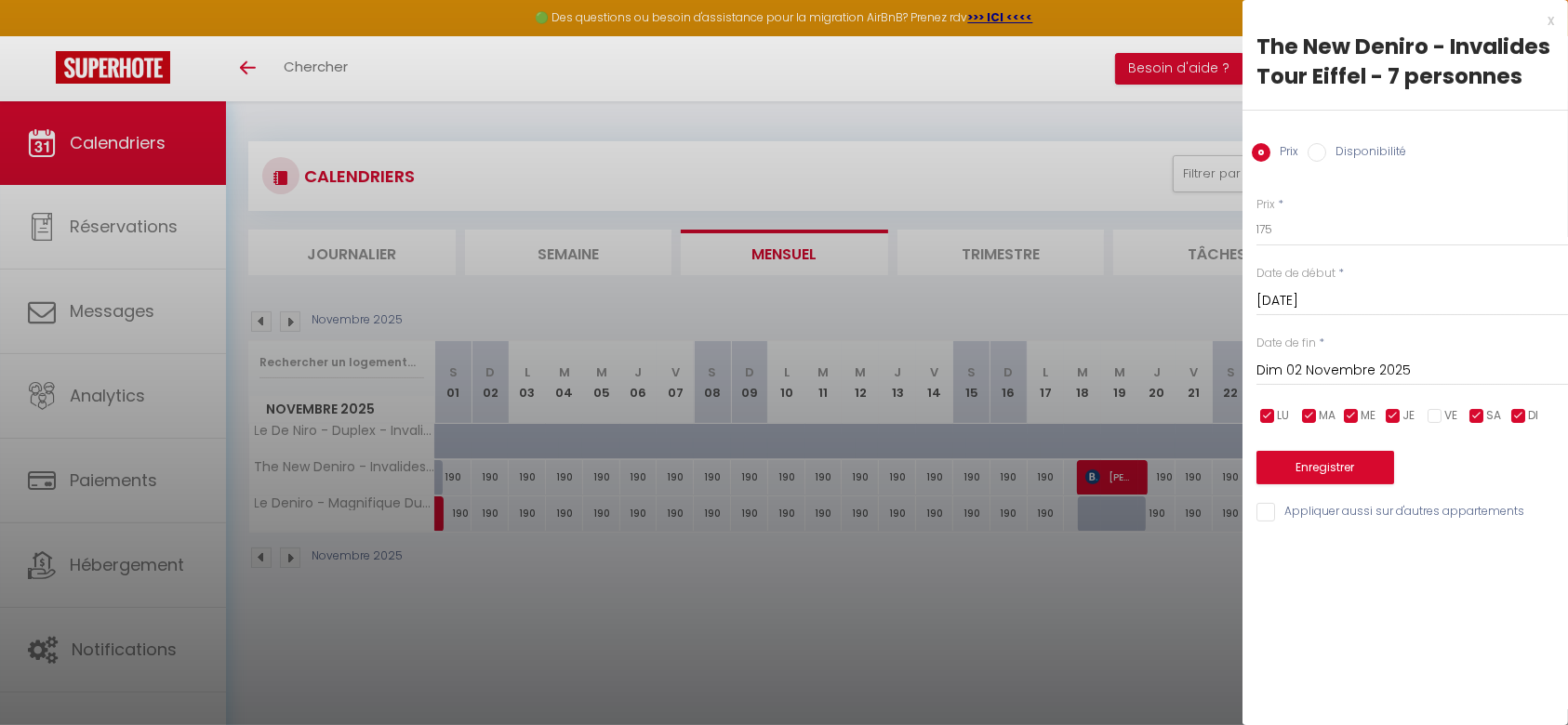
checkbox input "false"
click at [1411, 373] on input "Dim 02 Novembre 2025" at bounding box center [1412, 371] width 312 height 25
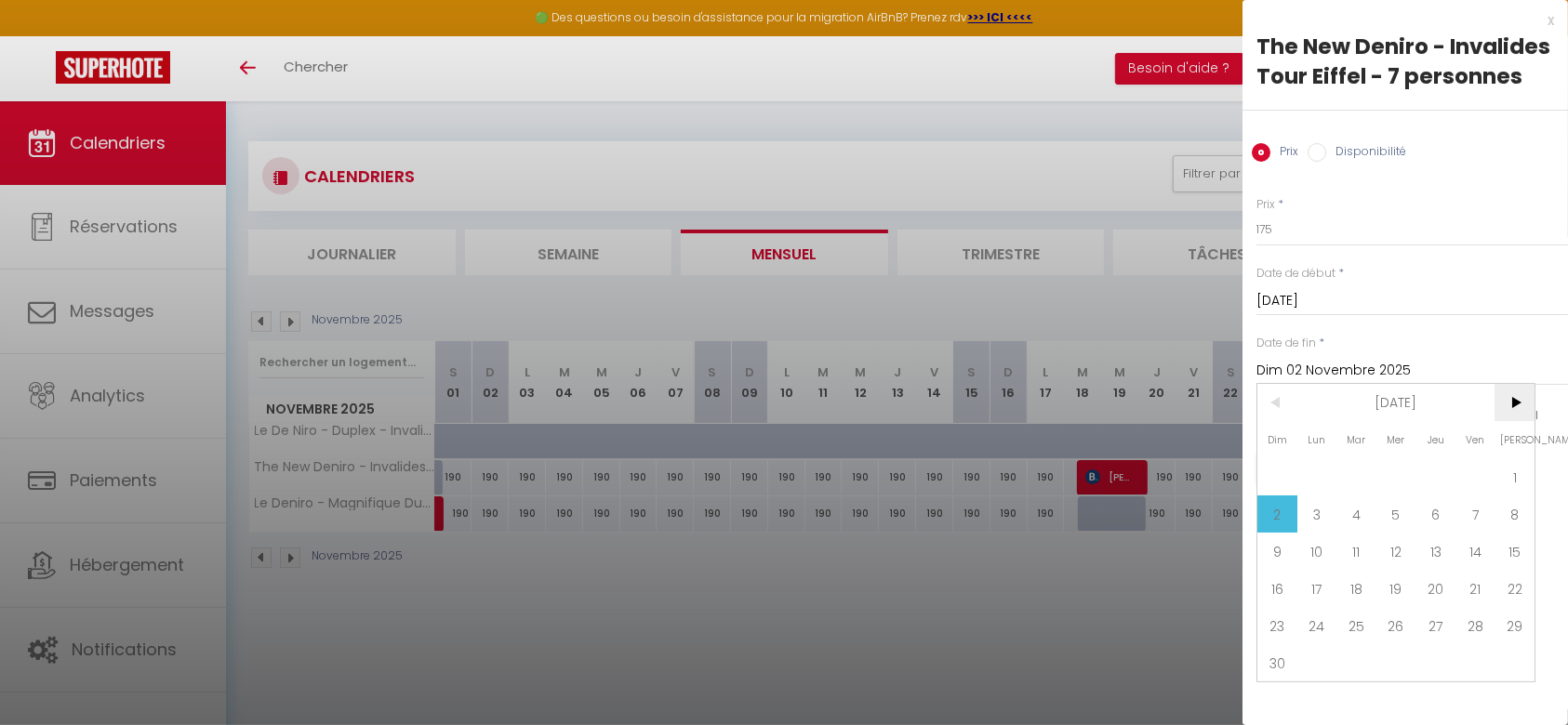
click at [1505, 402] on span ">" at bounding box center [1514, 402] width 40 height 37
click at [1319, 467] on span "1" at bounding box center [1317, 477] width 40 height 37
type input "Lun 01 Décembre 2025"
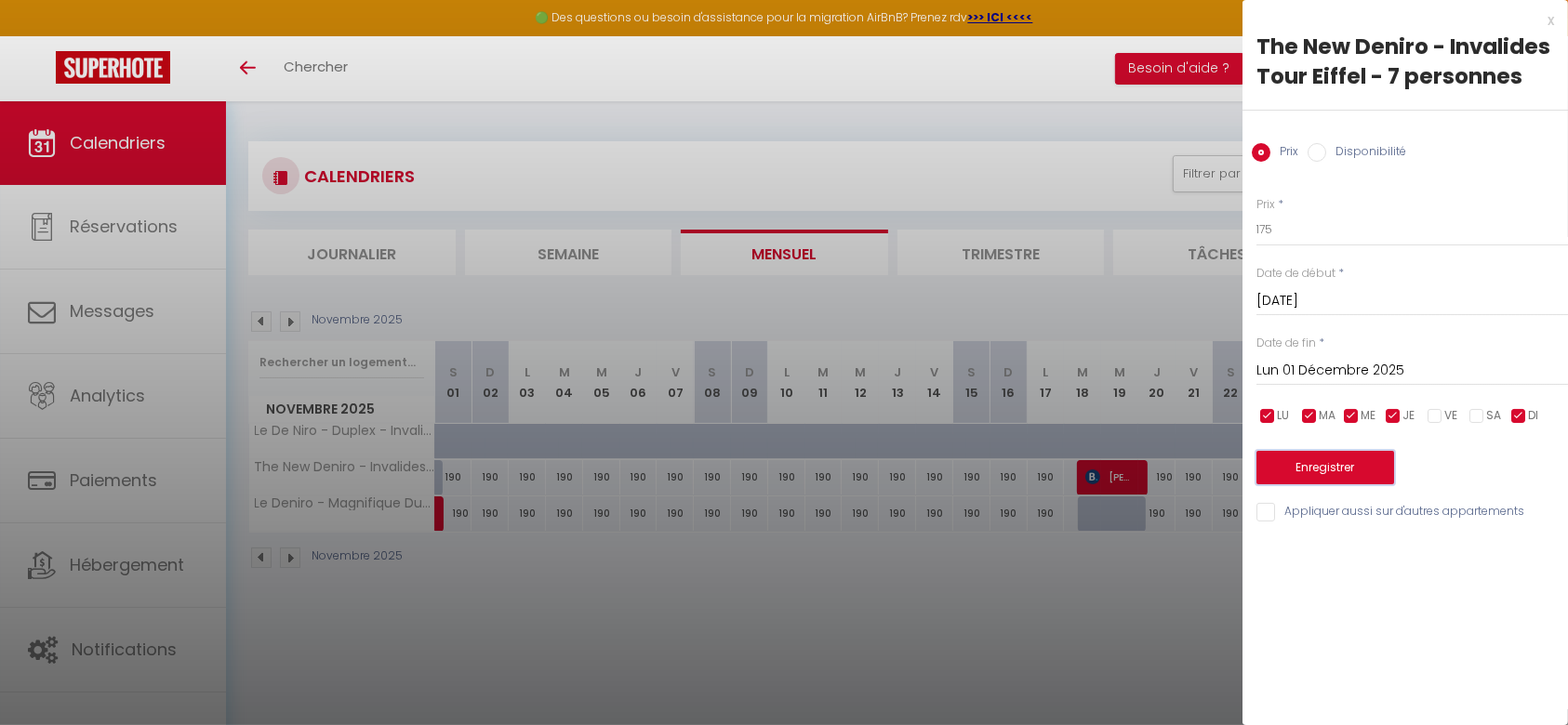
click at [1313, 469] on button "Enregistrer" at bounding box center [1324, 468] width 137 height 34
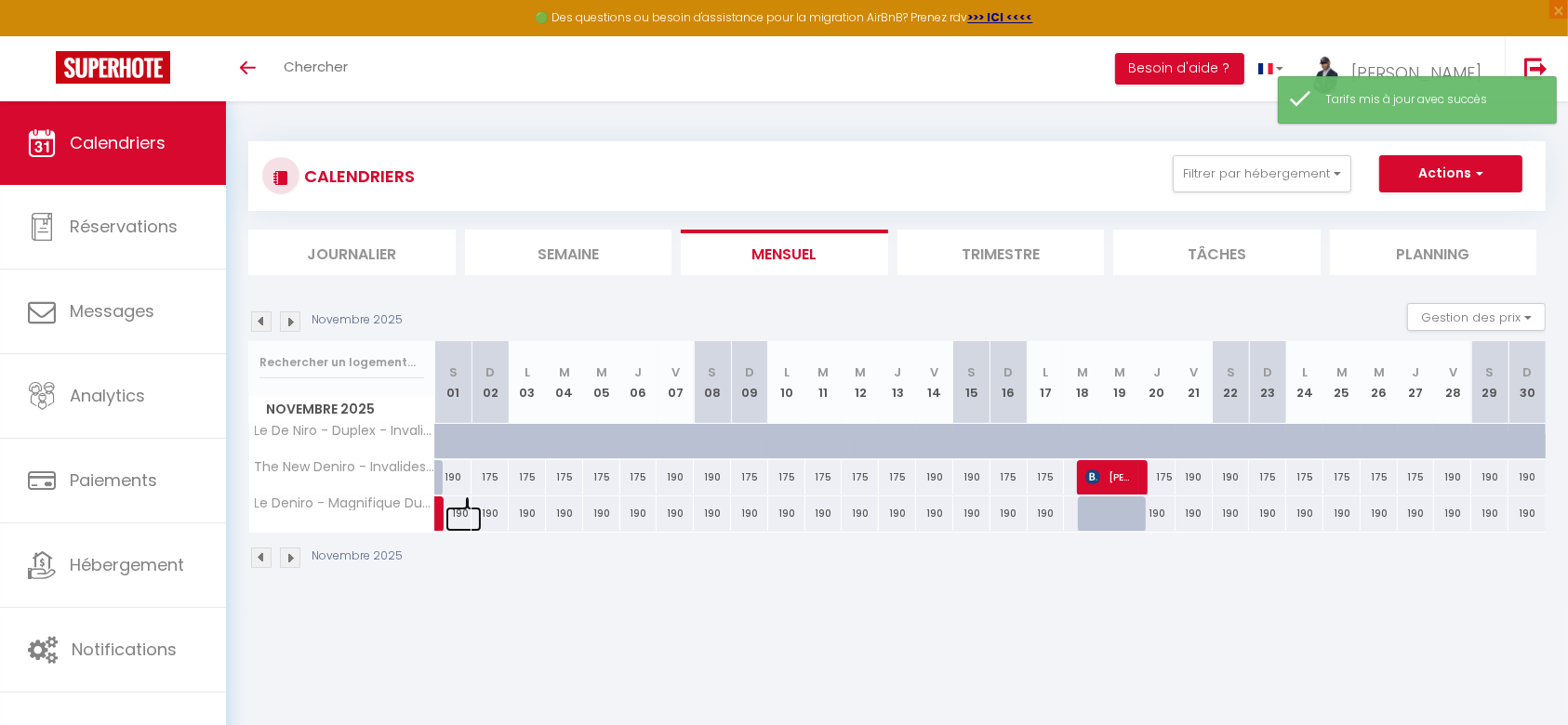
click at [463, 510] on link at bounding box center [464, 519] width 37 height 25
type input "190"
type input "[DATE]"
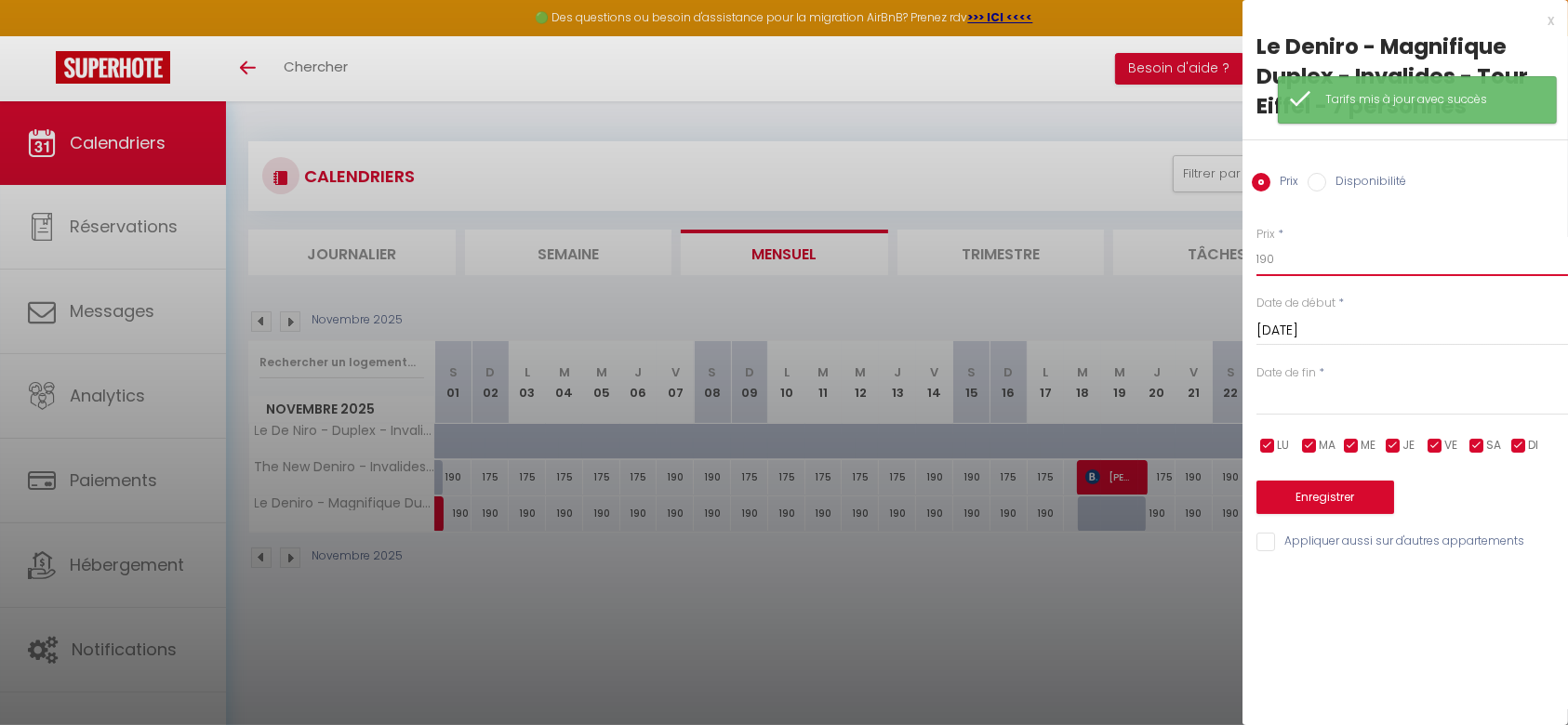
click at [1278, 262] on input "190" at bounding box center [1412, 259] width 312 height 34
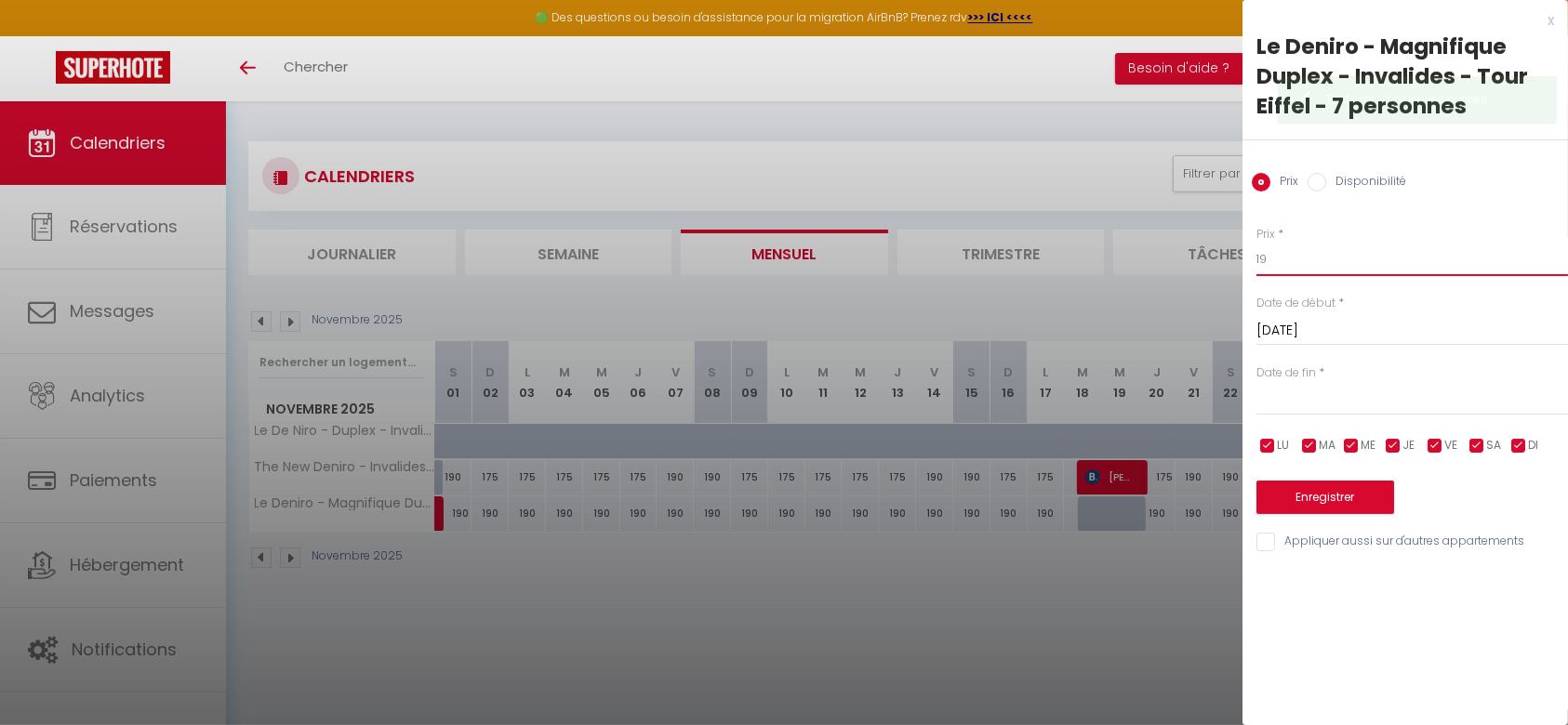
type input "1"
type input "175"
click at [1320, 399] on input "text" at bounding box center [1412, 400] width 312 height 25
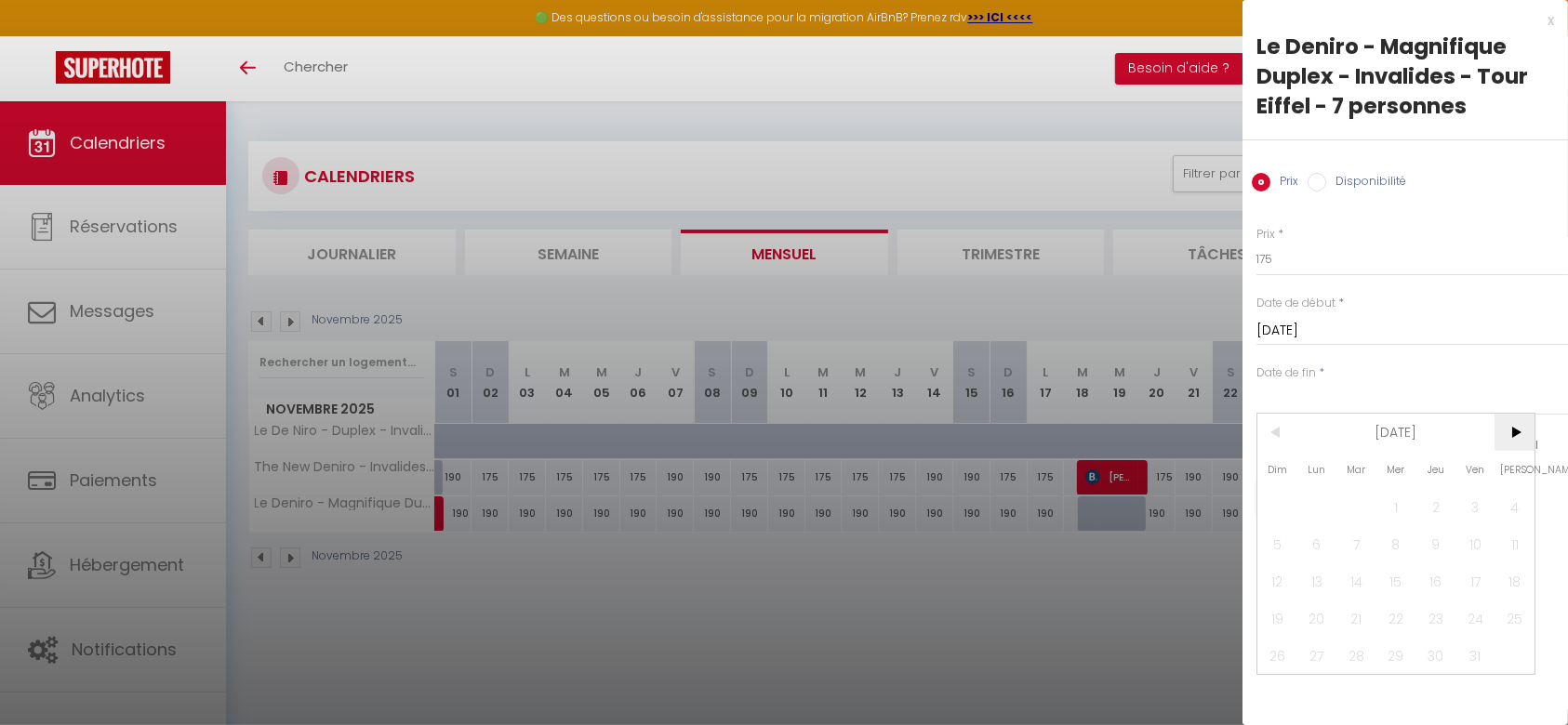
click at [1520, 439] on span ">" at bounding box center [1514, 432] width 40 height 37
click at [1515, 504] on span "1" at bounding box center [1514, 507] width 40 height 37
type input "[DATE]"
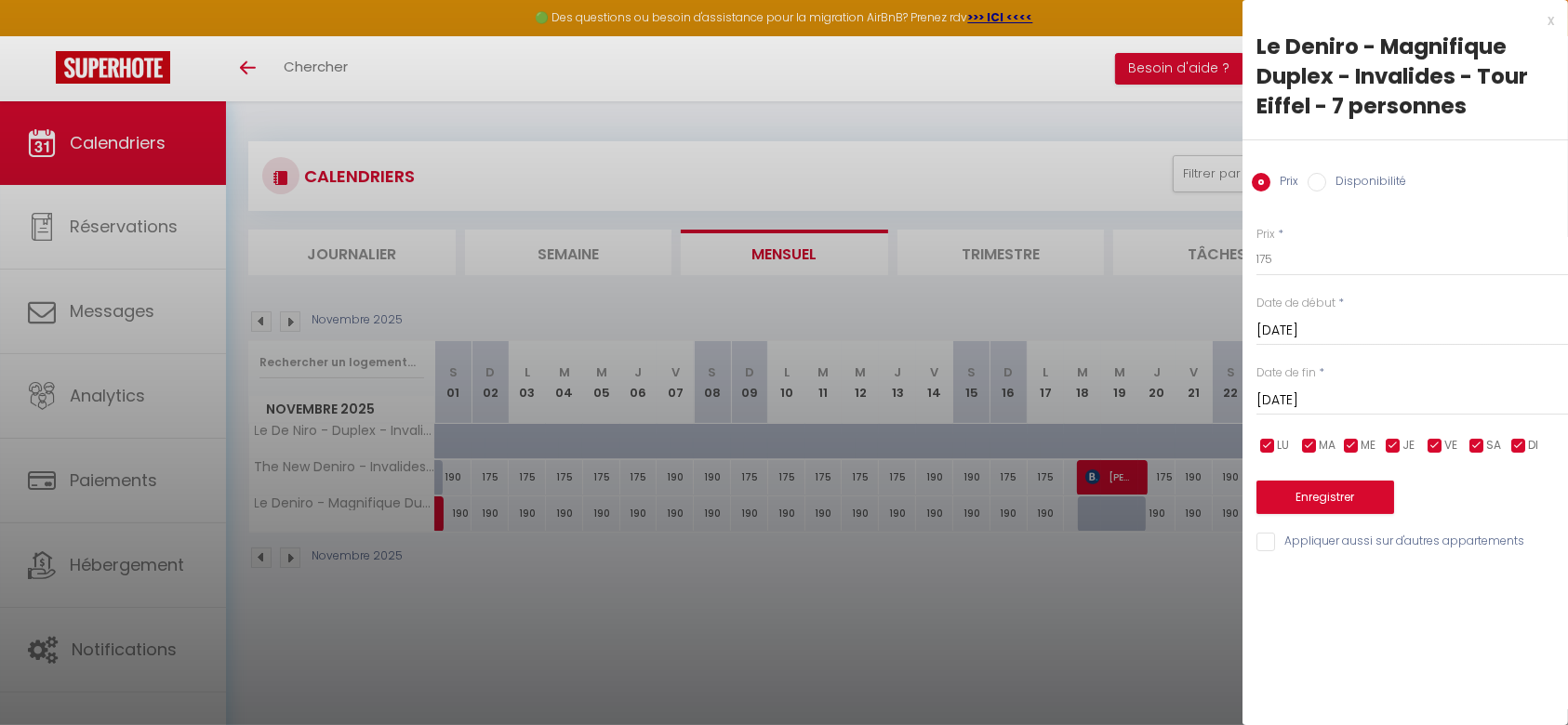
click at [1440, 444] on input "checkbox" at bounding box center [1435, 446] width 19 height 19
checkbox input "false"
click at [1488, 443] on span "SA" at bounding box center [1493, 446] width 15 height 18
checkbox input "false"
click at [1365, 496] on button "Enregistrer" at bounding box center [1324, 497] width 137 height 34
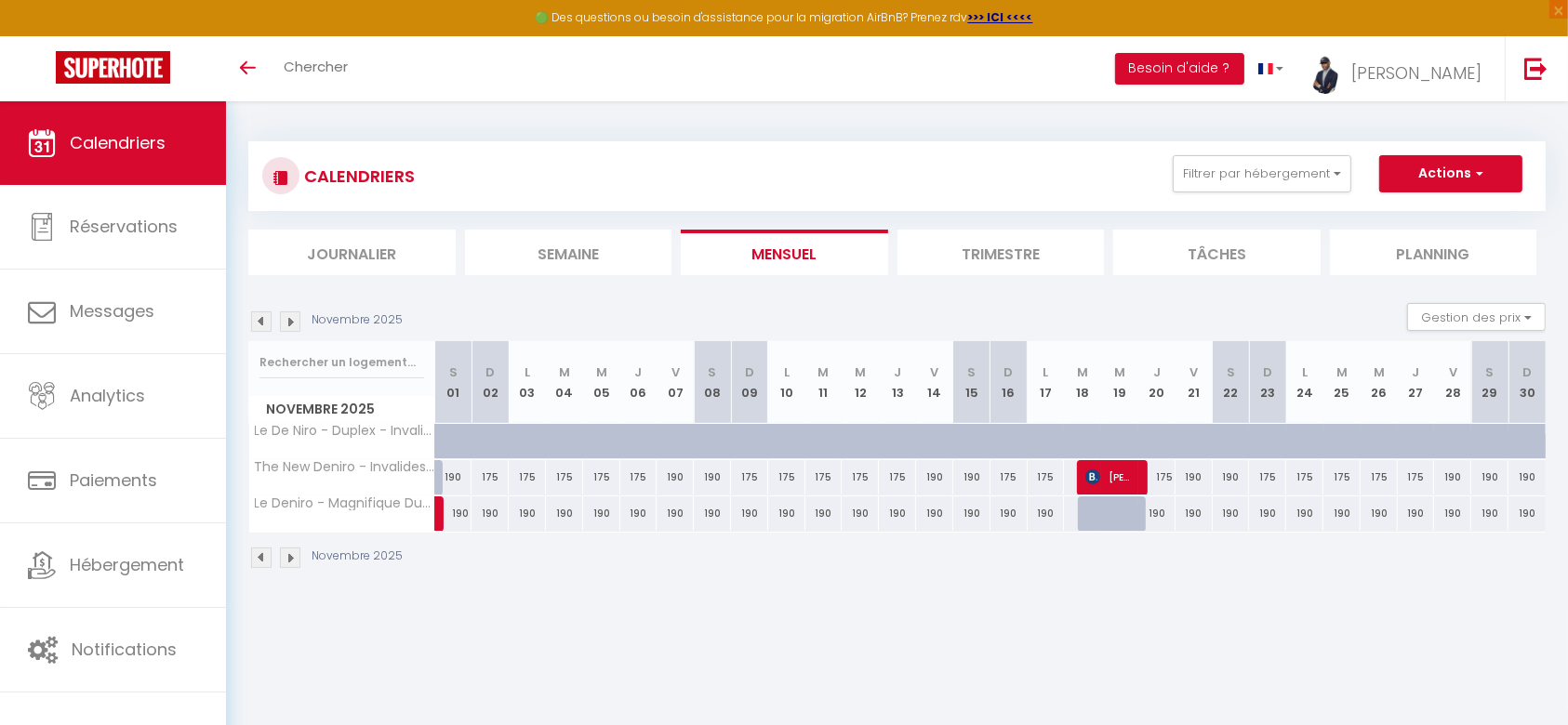
click at [258, 323] on img at bounding box center [261, 322] width 21 height 21
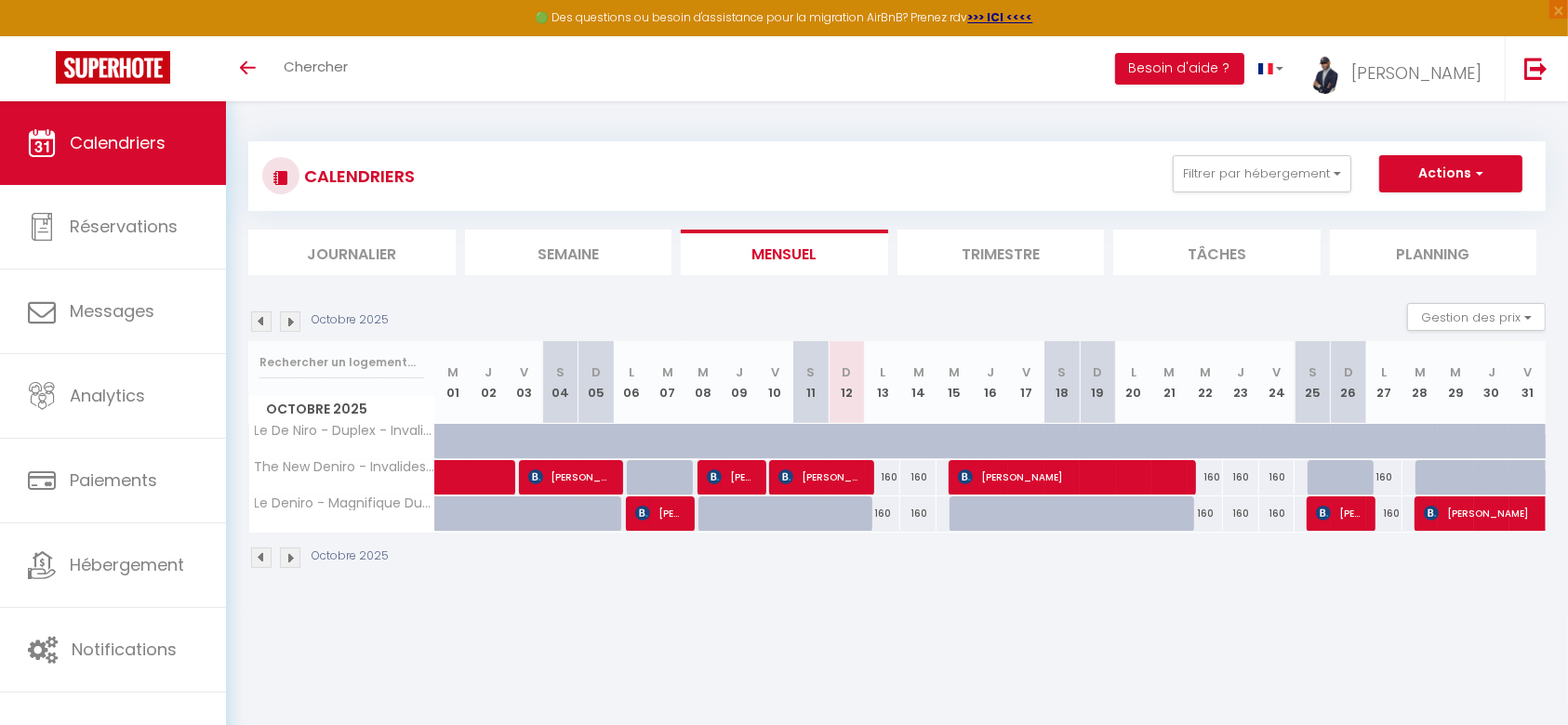
click at [269, 322] on img at bounding box center [261, 322] width 21 height 21
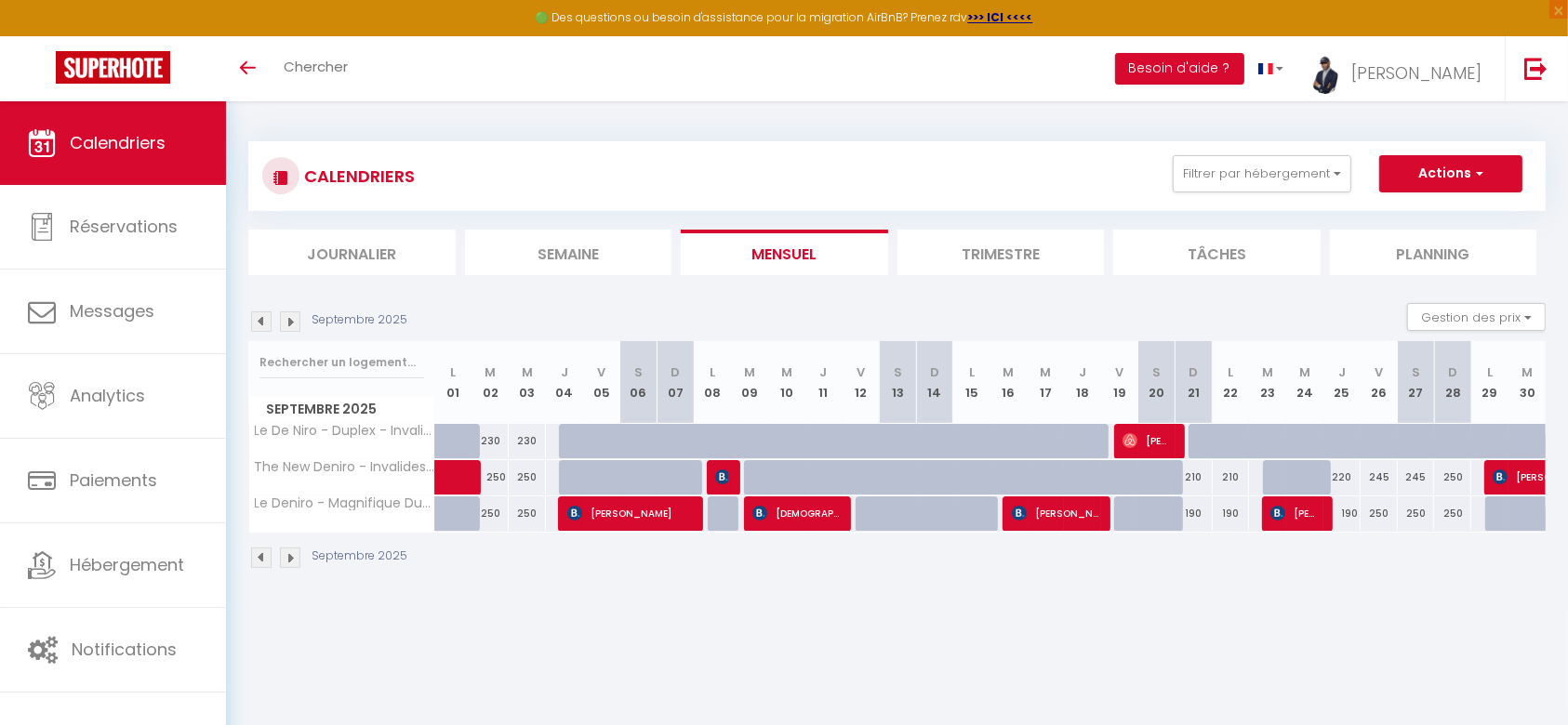
click at [290, 318] on img at bounding box center [290, 322] width 21 height 21
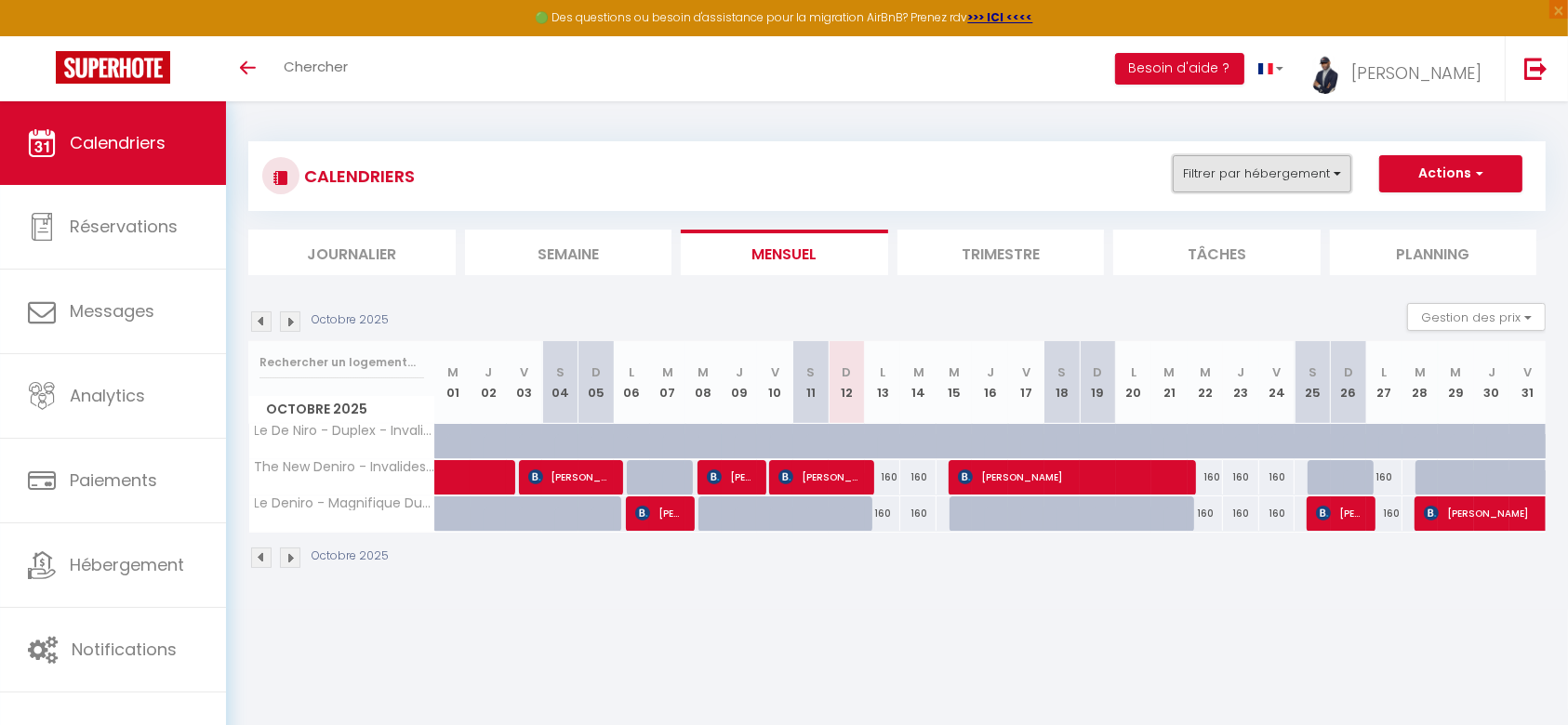
click at [1333, 173] on button "Filtrer par hébergement" at bounding box center [1261, 174] width 179 height 37
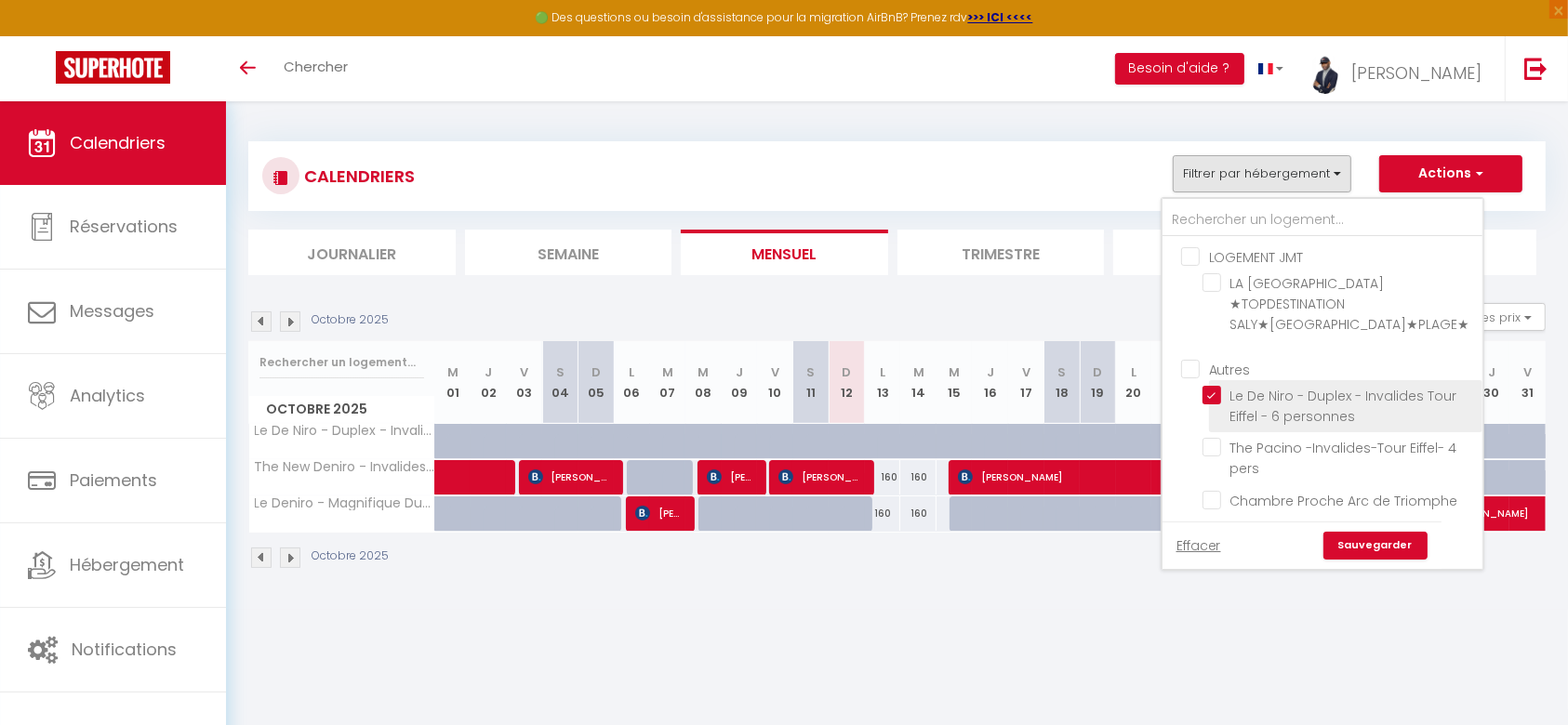
click at [1216, 389] on input "Le De Niro - Duplex - Invalides Tour Eiffel - 6 personnes" at bounding box center [1338, 395] width 273 height 19
checkbox input "false"
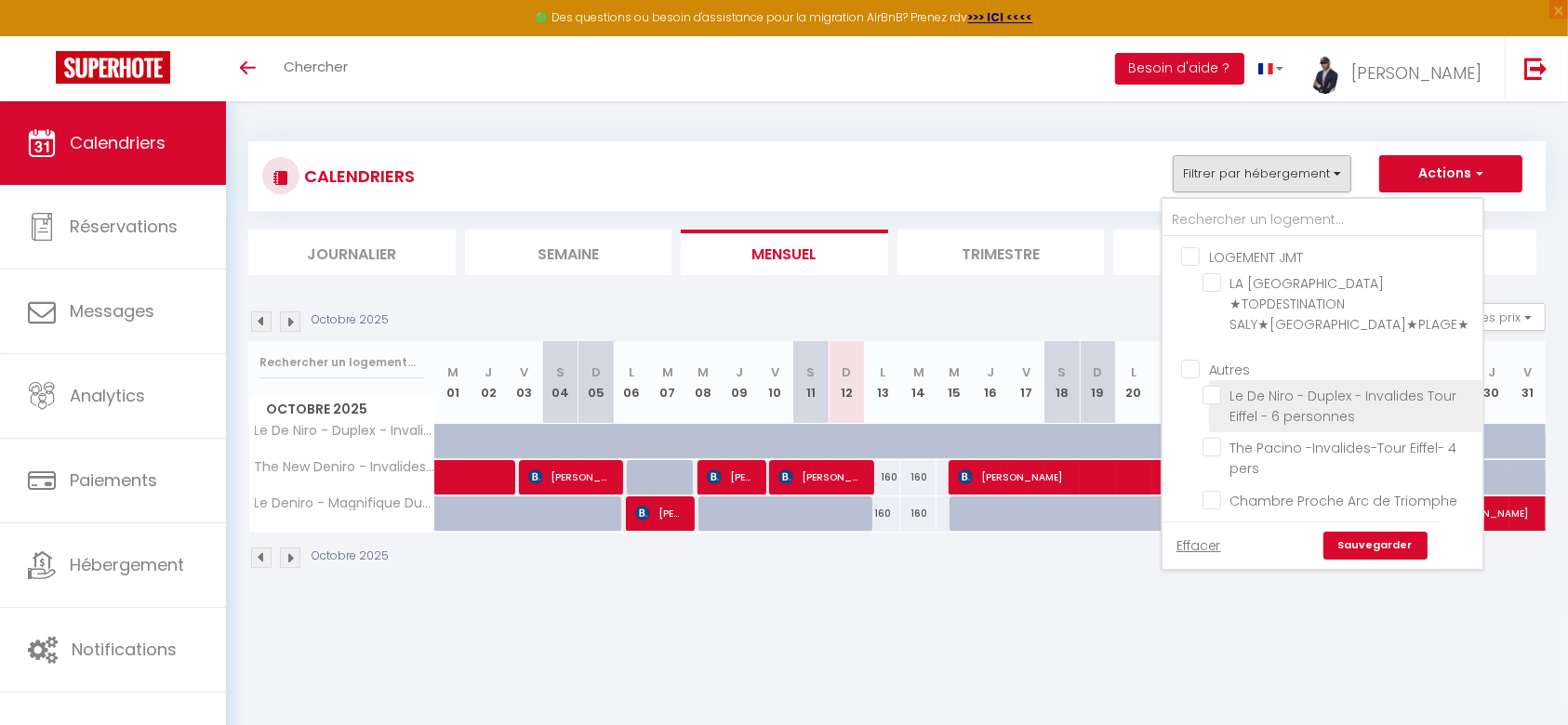
checkbox input "false"
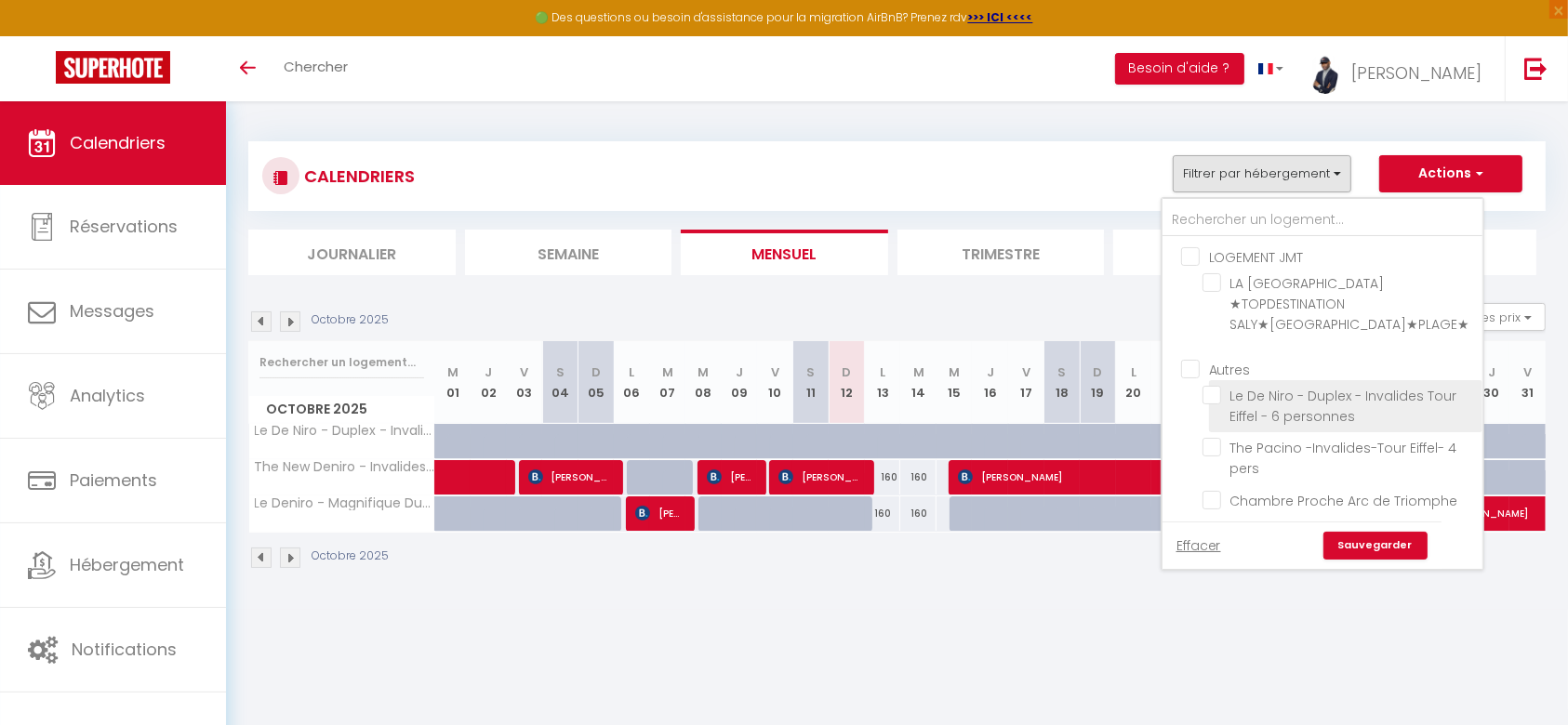
checkbox input "false"
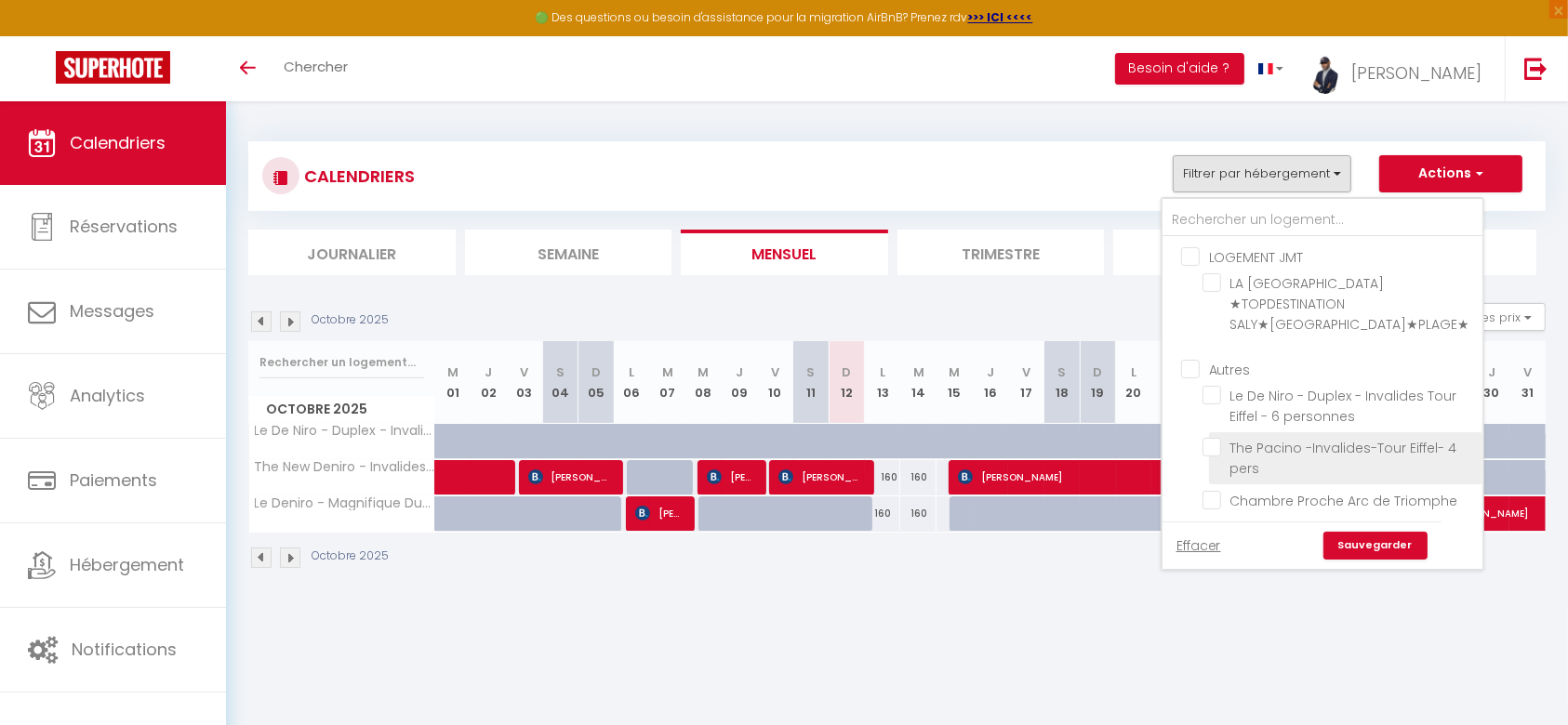
click at [1217, 457] on input "The Pacino -Invalides-Tour Eiffel- 4 pers" at bounding box center [1338, 447] width 273 height 19
checkbox input "true"
checkbox input "false"
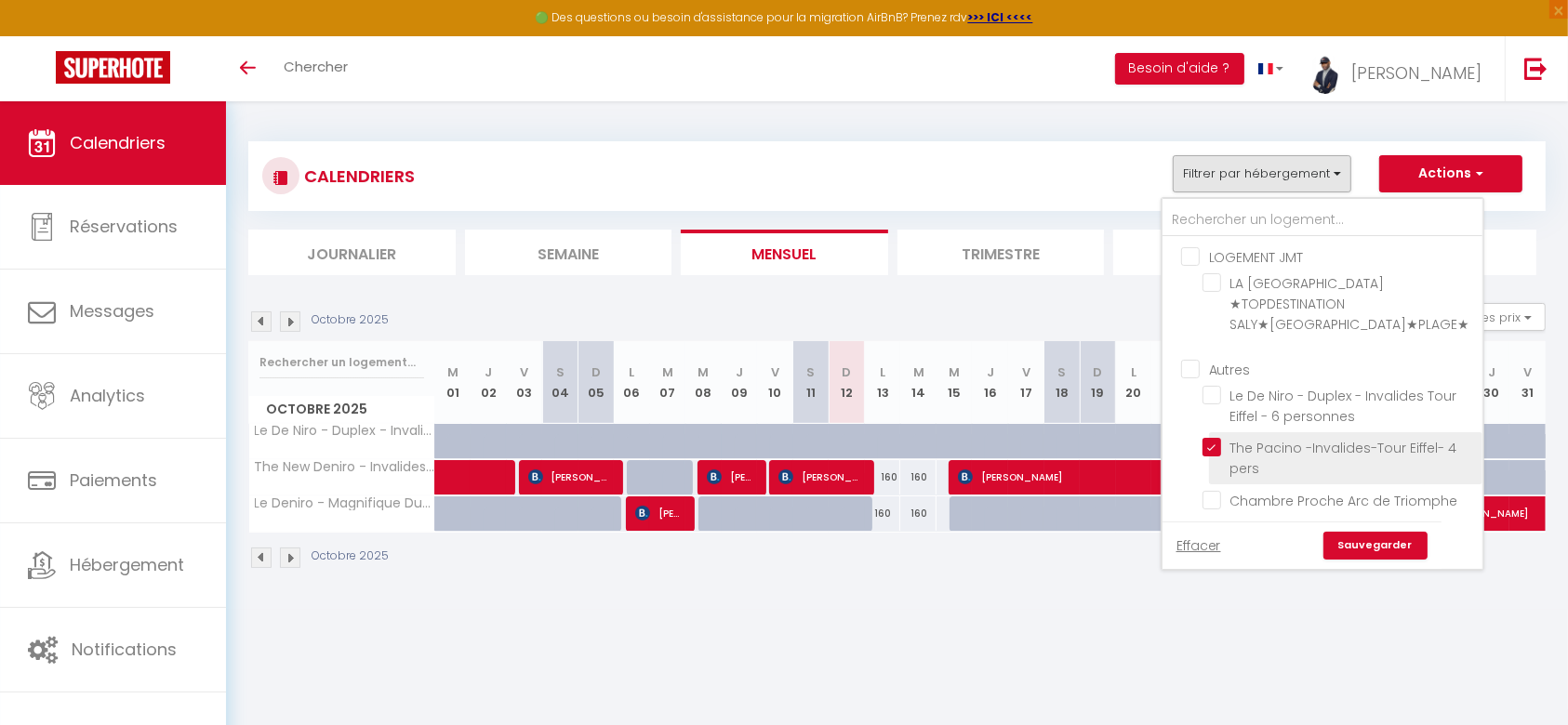
checkbox input "false"
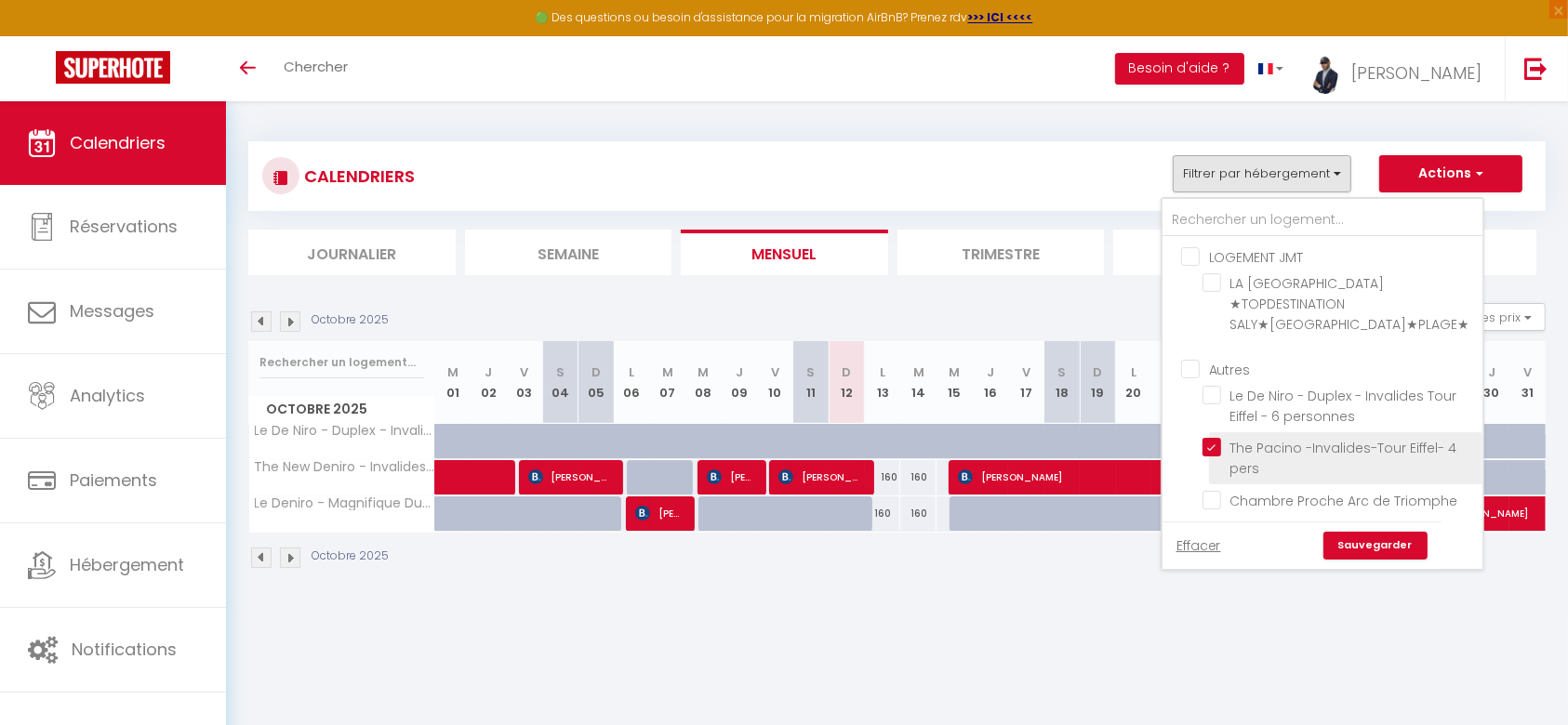
checkbox input "false"
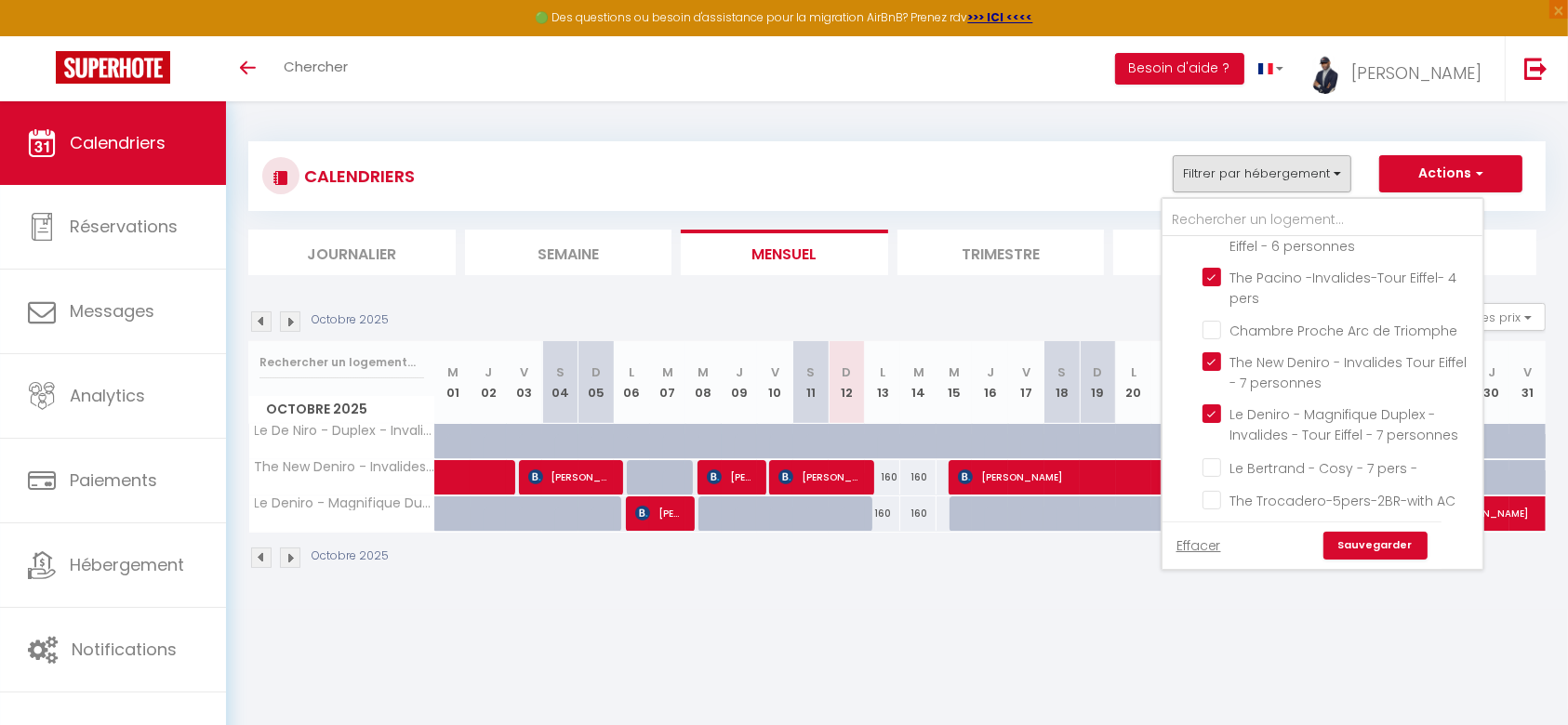
scroll to position [197, 0]
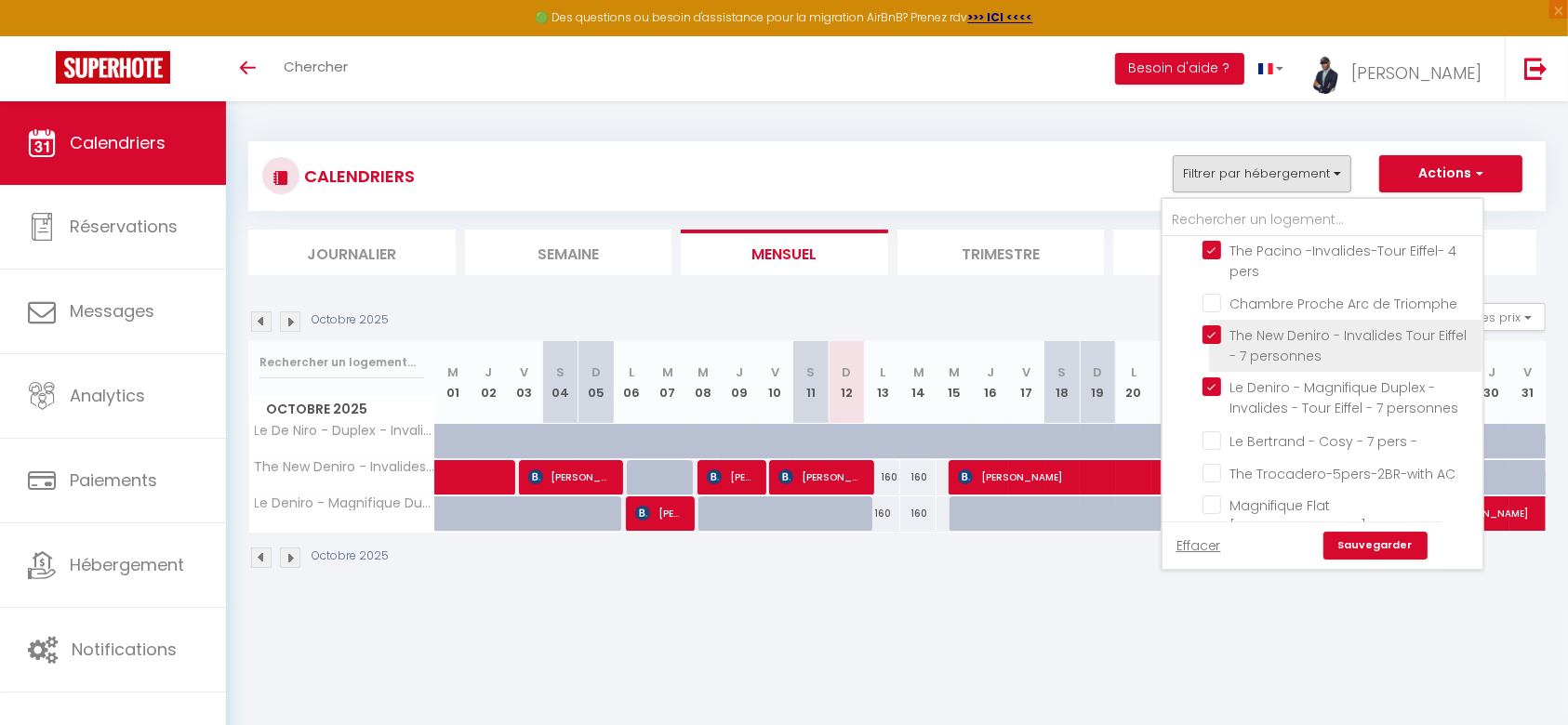
click at [1205, 344] on input "The New Deniro - Invalides Tour Eiffel - 7 personnes" at bounding box center [1338, 334] width 273 height 19
checkbox input "false"
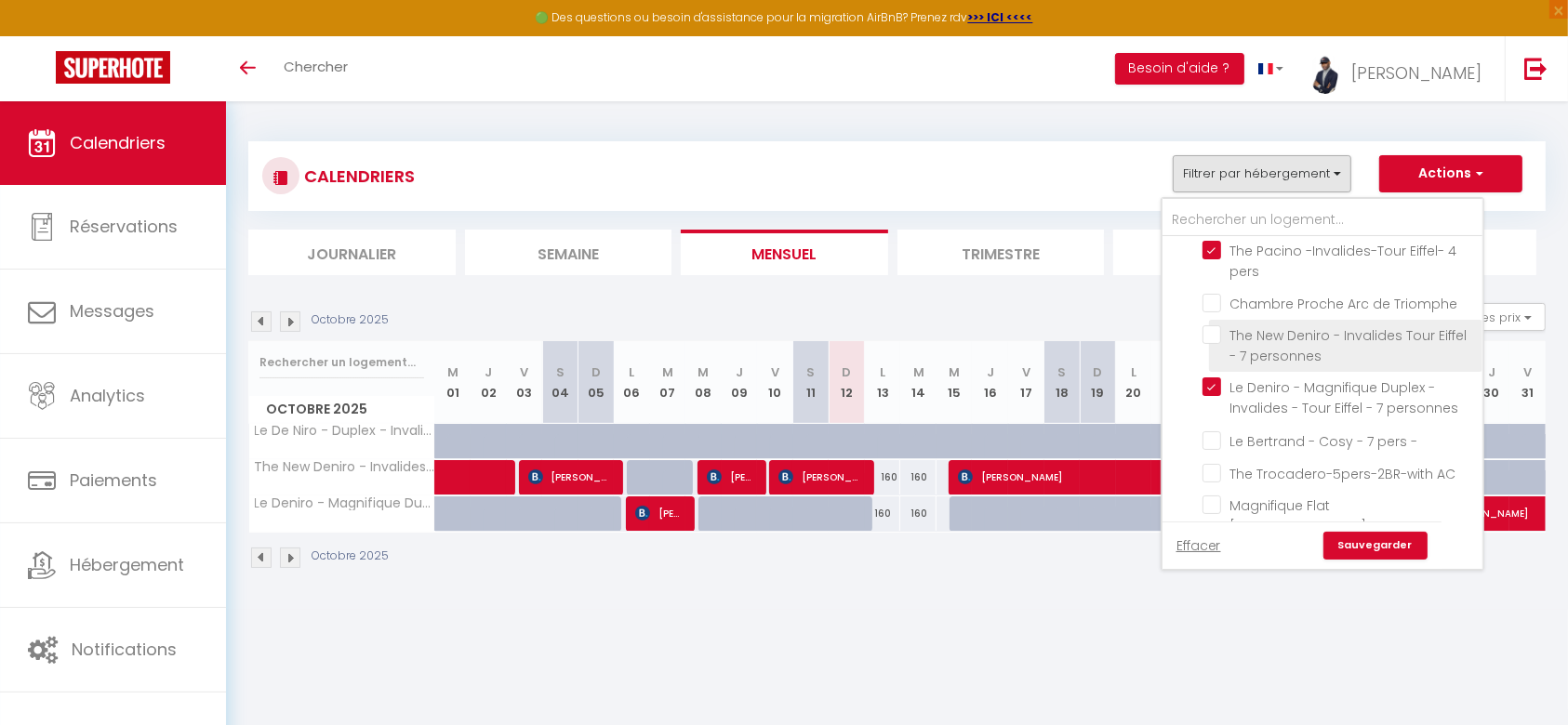
checkbox input "false"
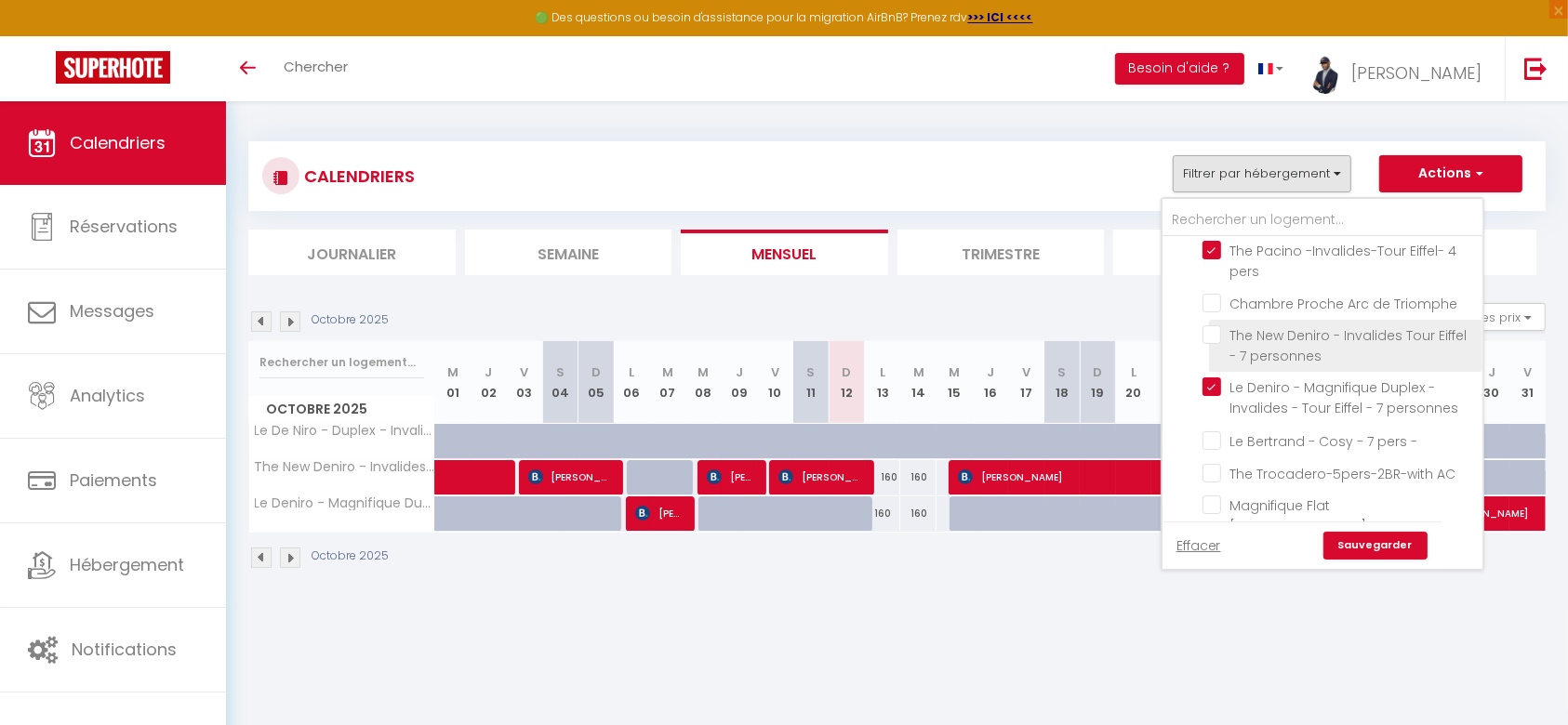
checkbox input "false"
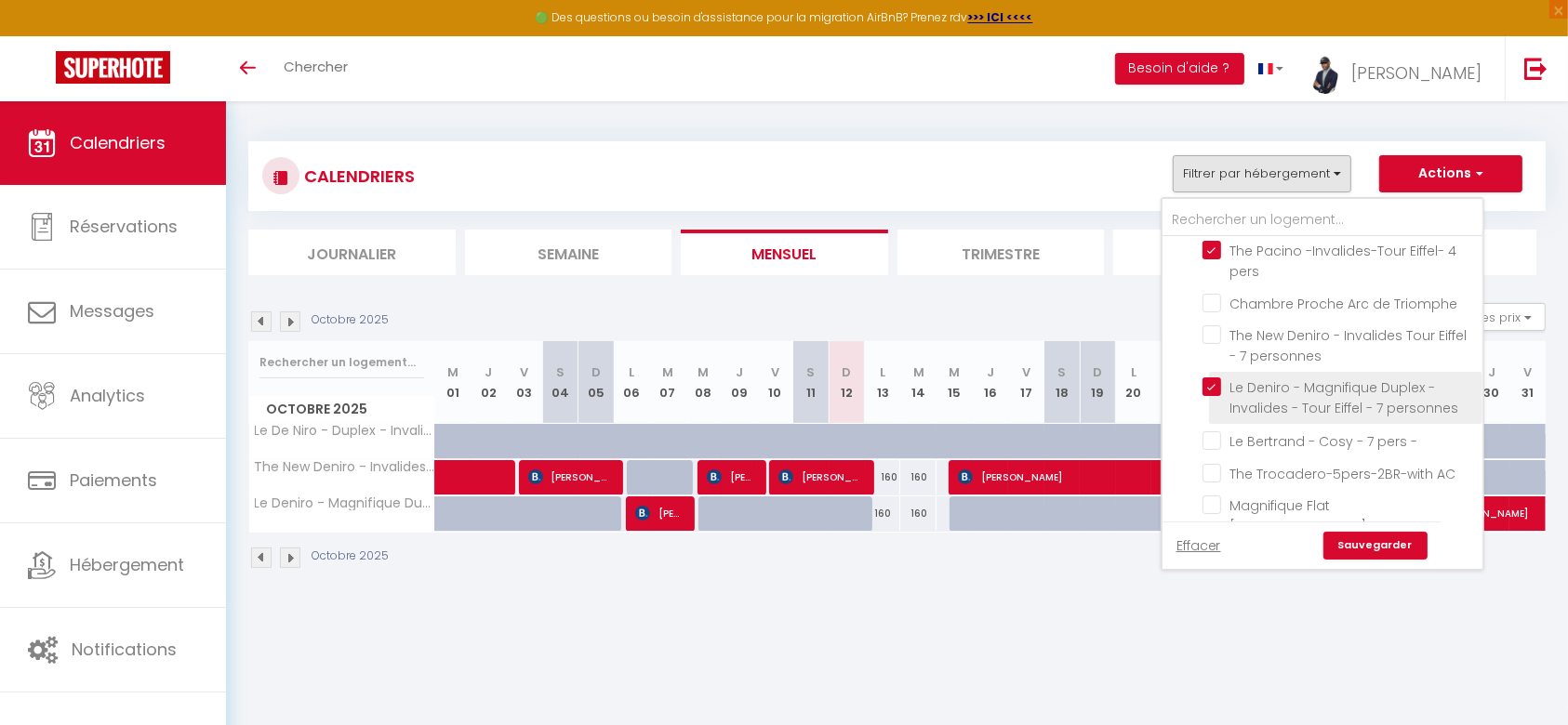
click at [1219, 396] on input "Le Deniro - Magnifique Duplex - Invalides - Tour Eiffel - 7 personnes" at bounding box center [1338, 387] width 273 height 19
checkbox input "false"
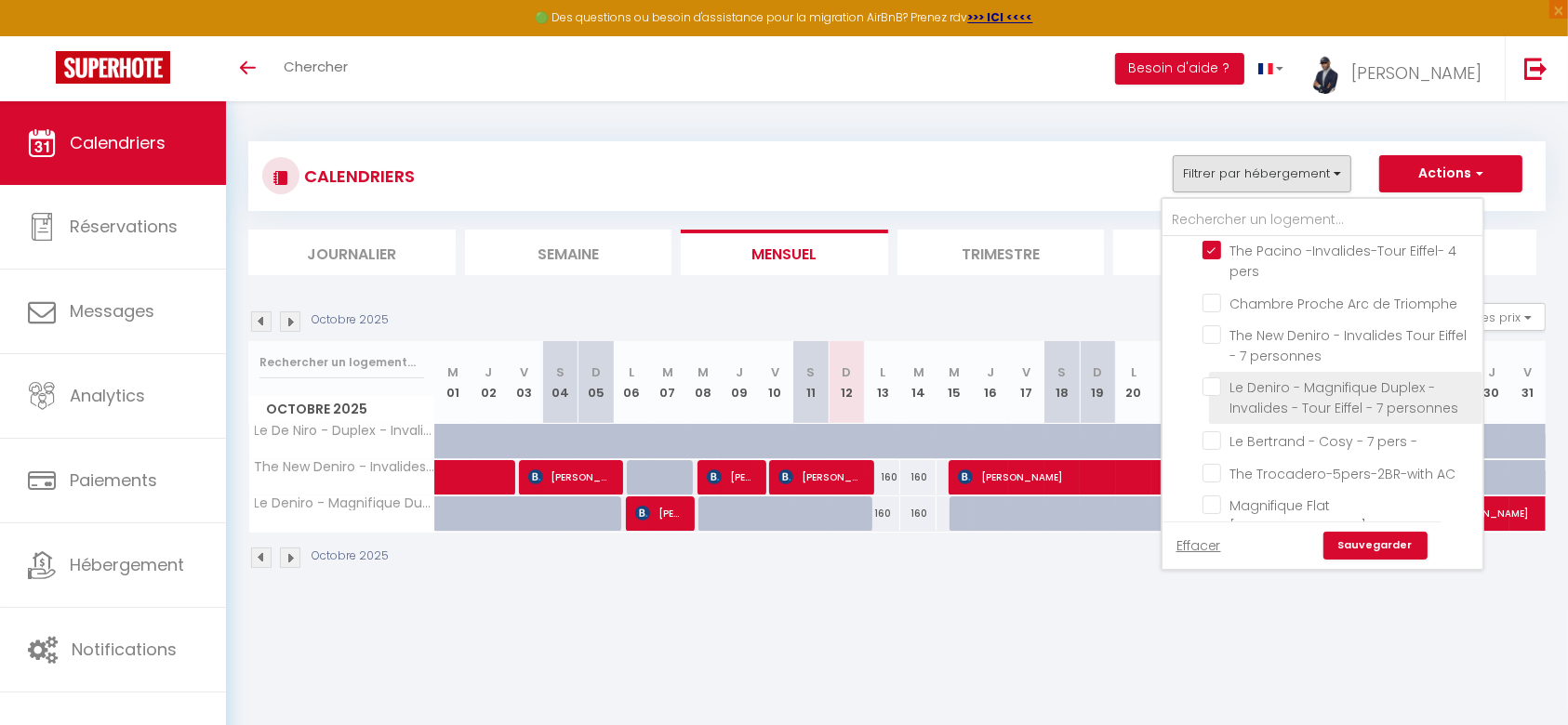
checkbox input "false"
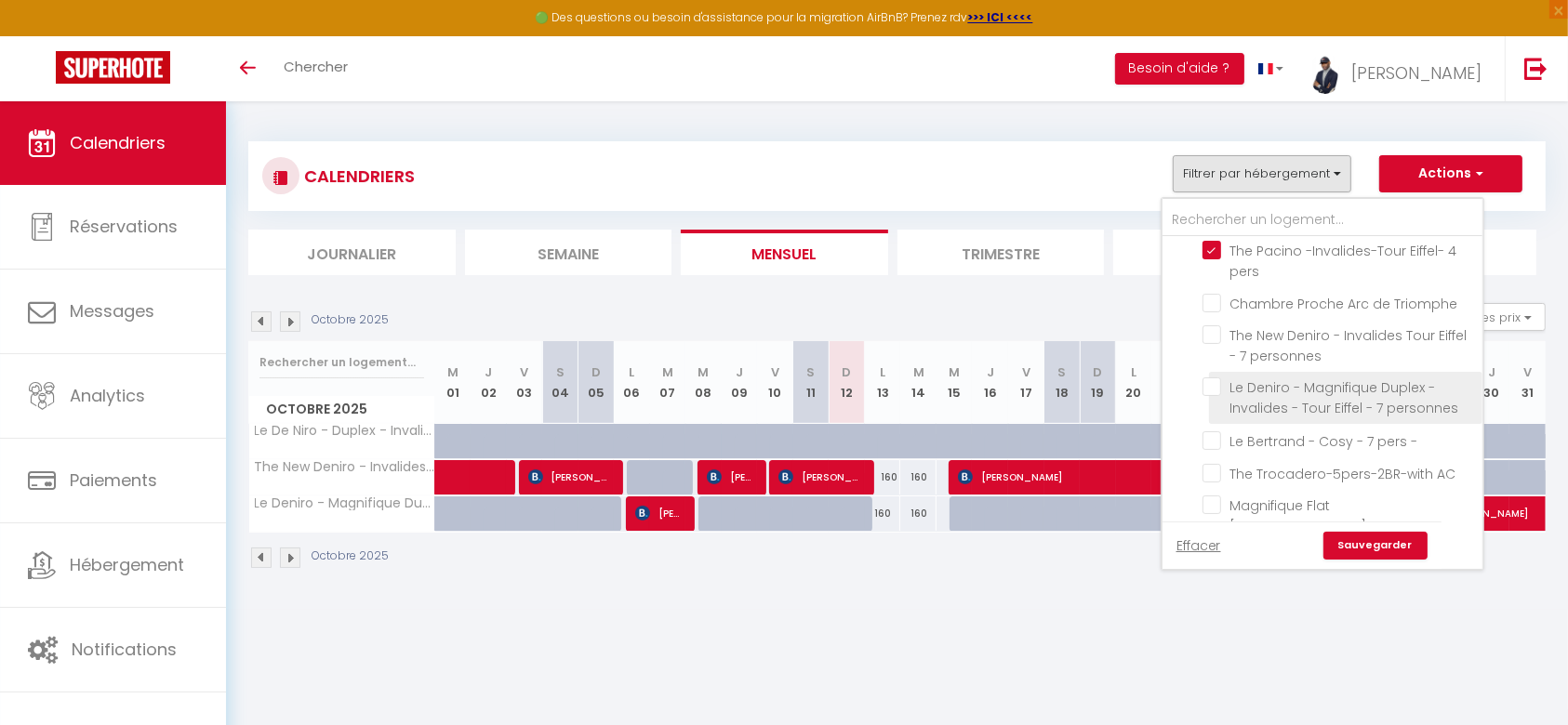
checkbox input "false"
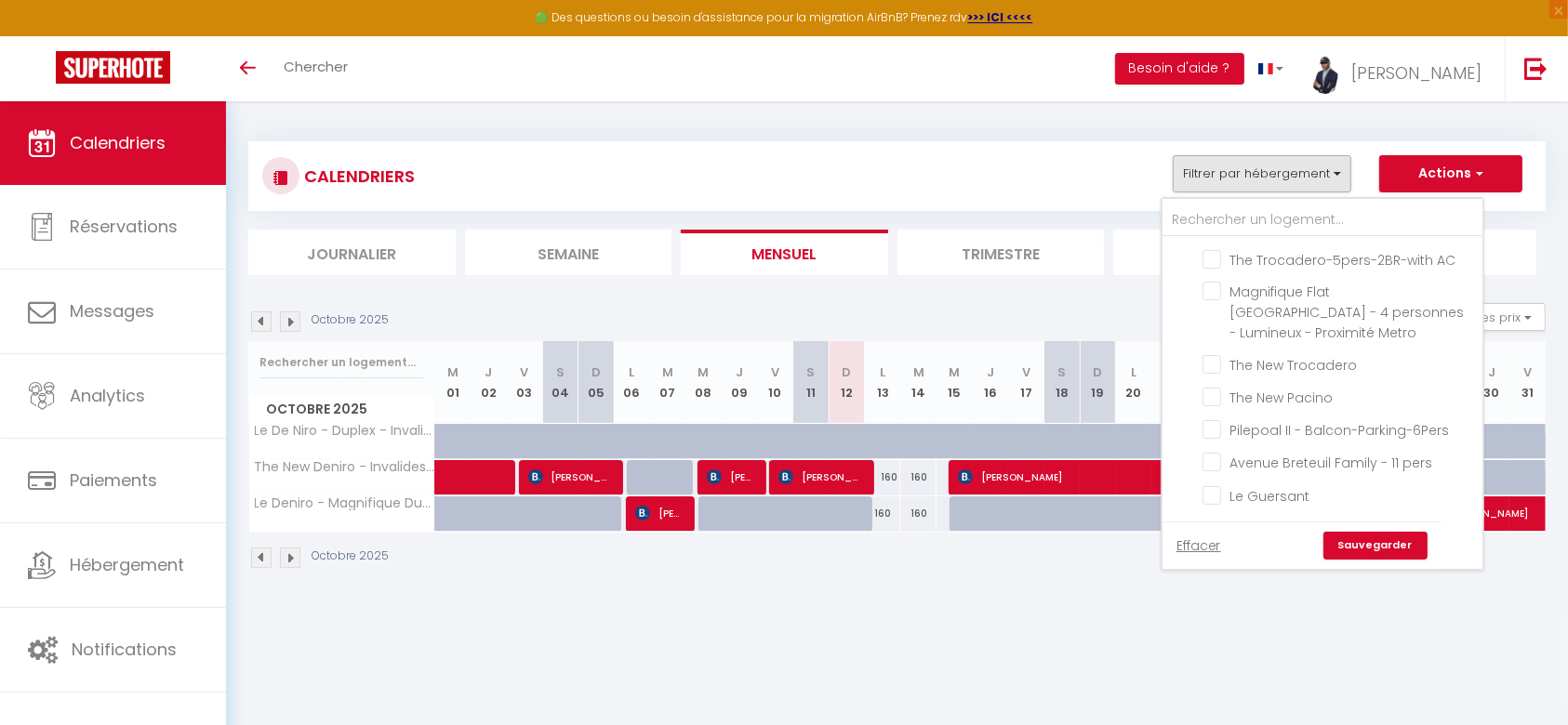
scroll to position [437, 0]
click at [1217, 405] on input "The New Pacino" at bounding box center [1338, 396] width 273 height 19
checkbox input "true"
checkbox input "false"
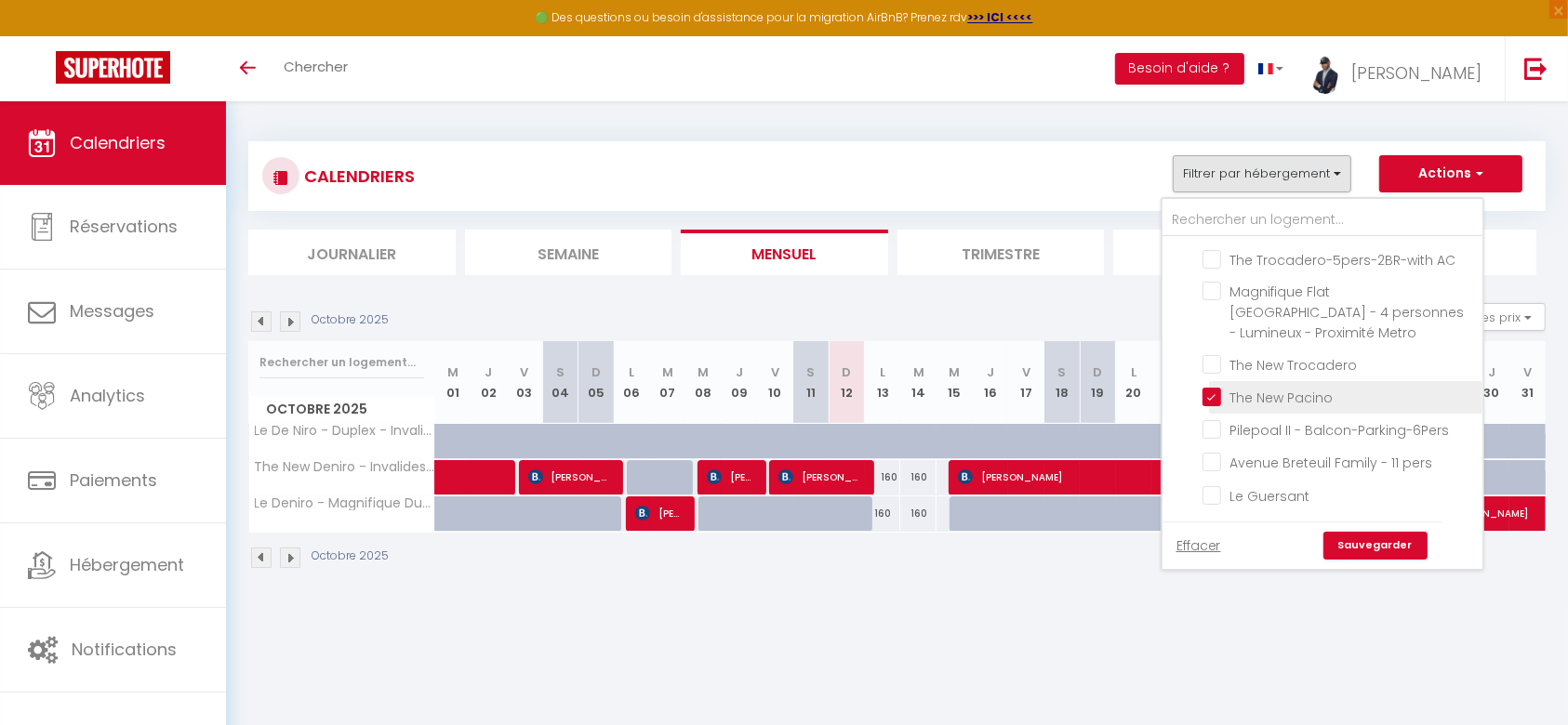
checkbox input "false"
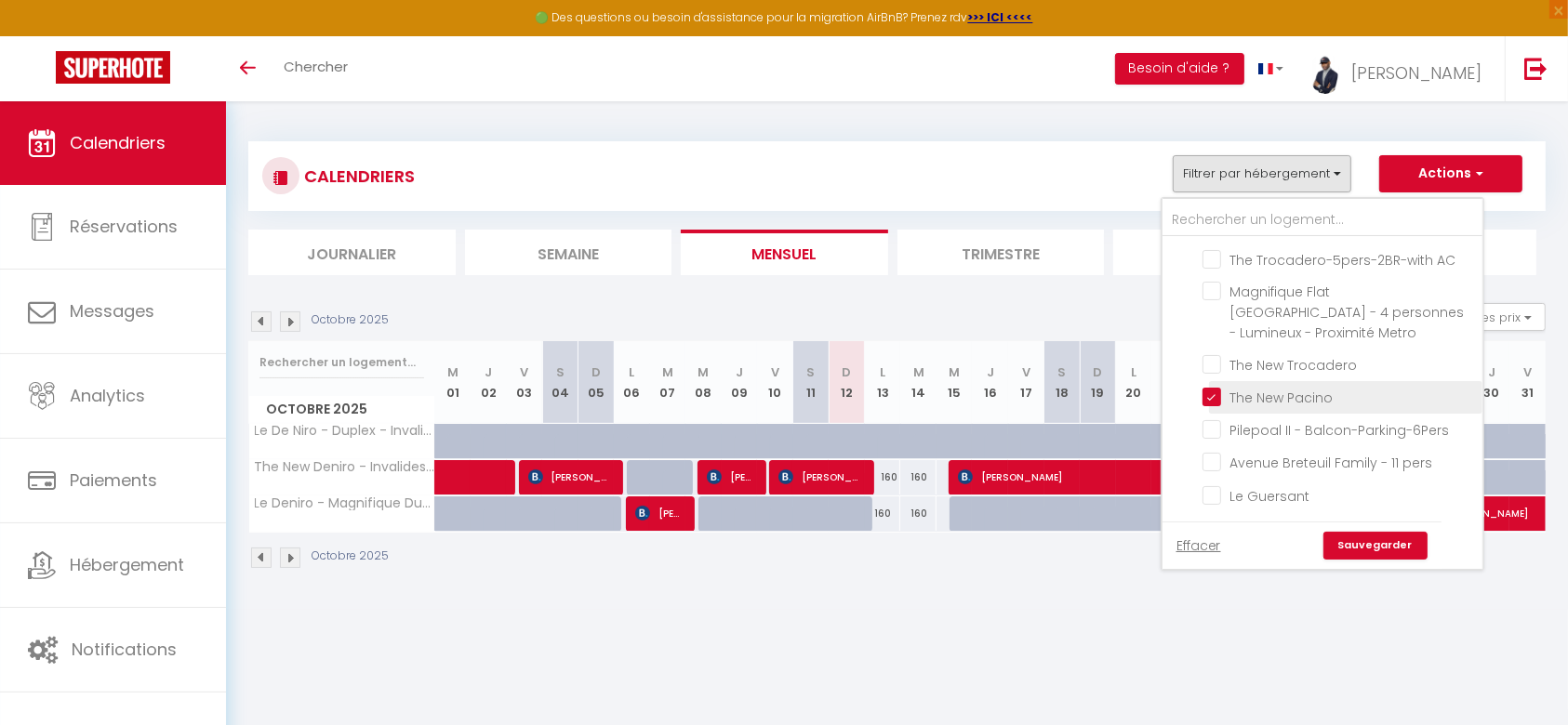
checkbox input "false"
click at [1352, 542] on link "Sauvegarder" at bounding box center [1376, 545] width 105 height 28
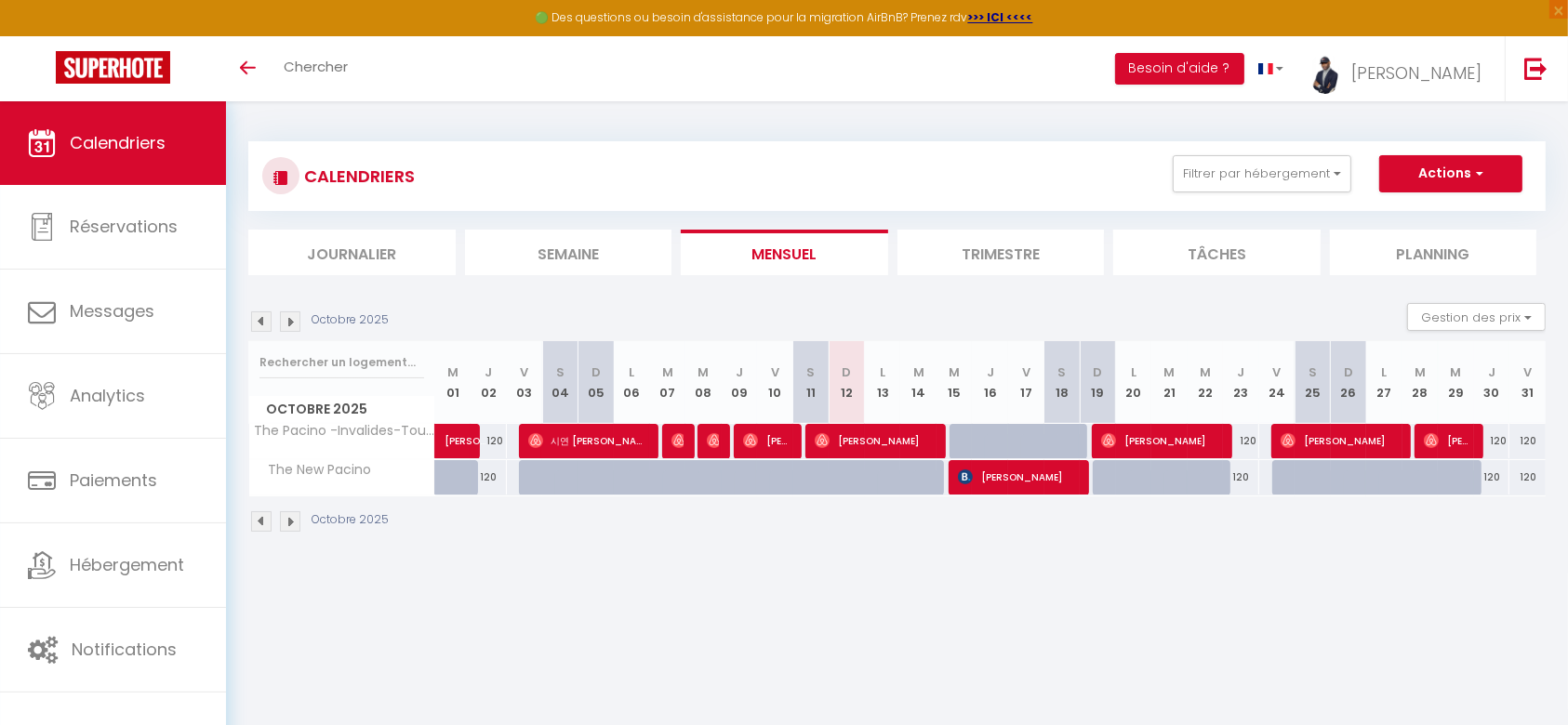
click at [290, 325] on img at bounding box center [290, 322] width 21 height 21
